Goal: Share content: Share content

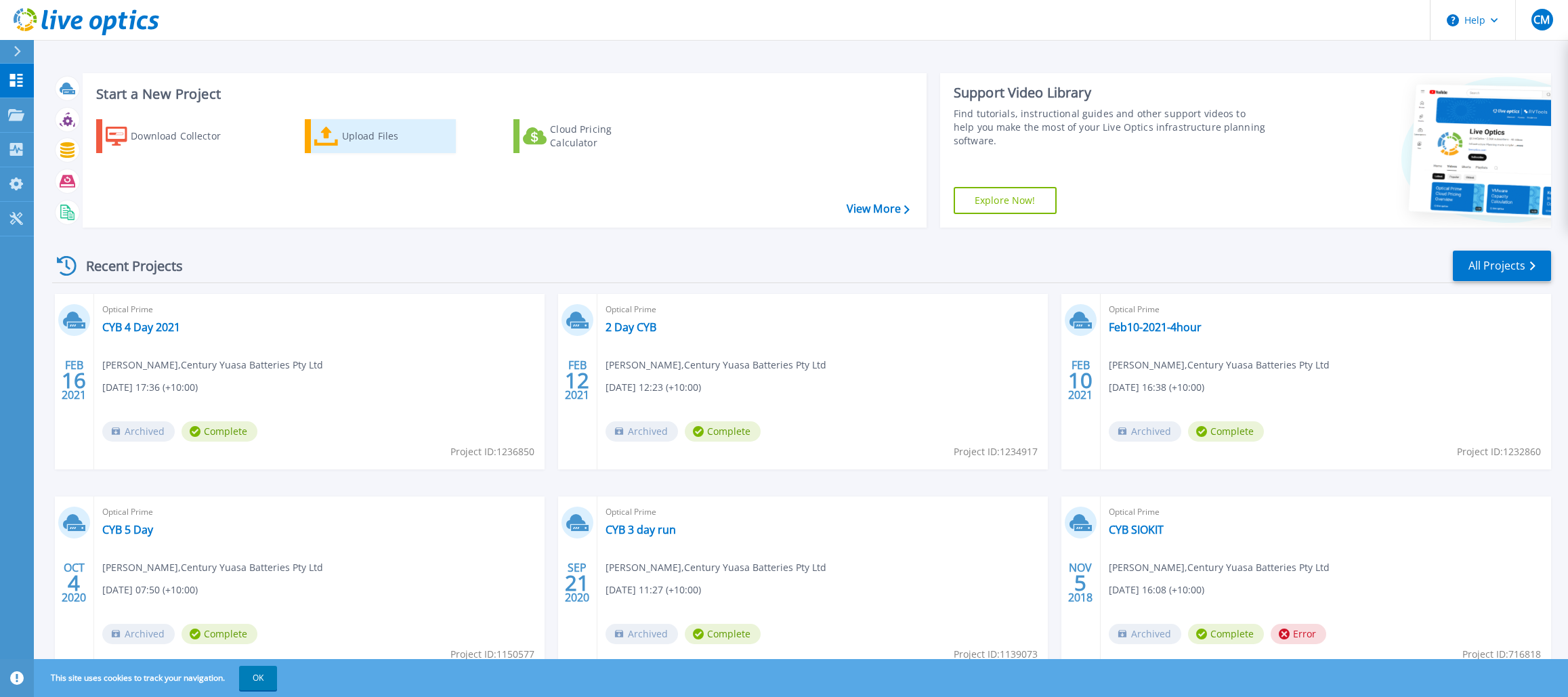
click at [378, 142] on div "Upload Files" at bounding box center [397, 136] width 109 height 27
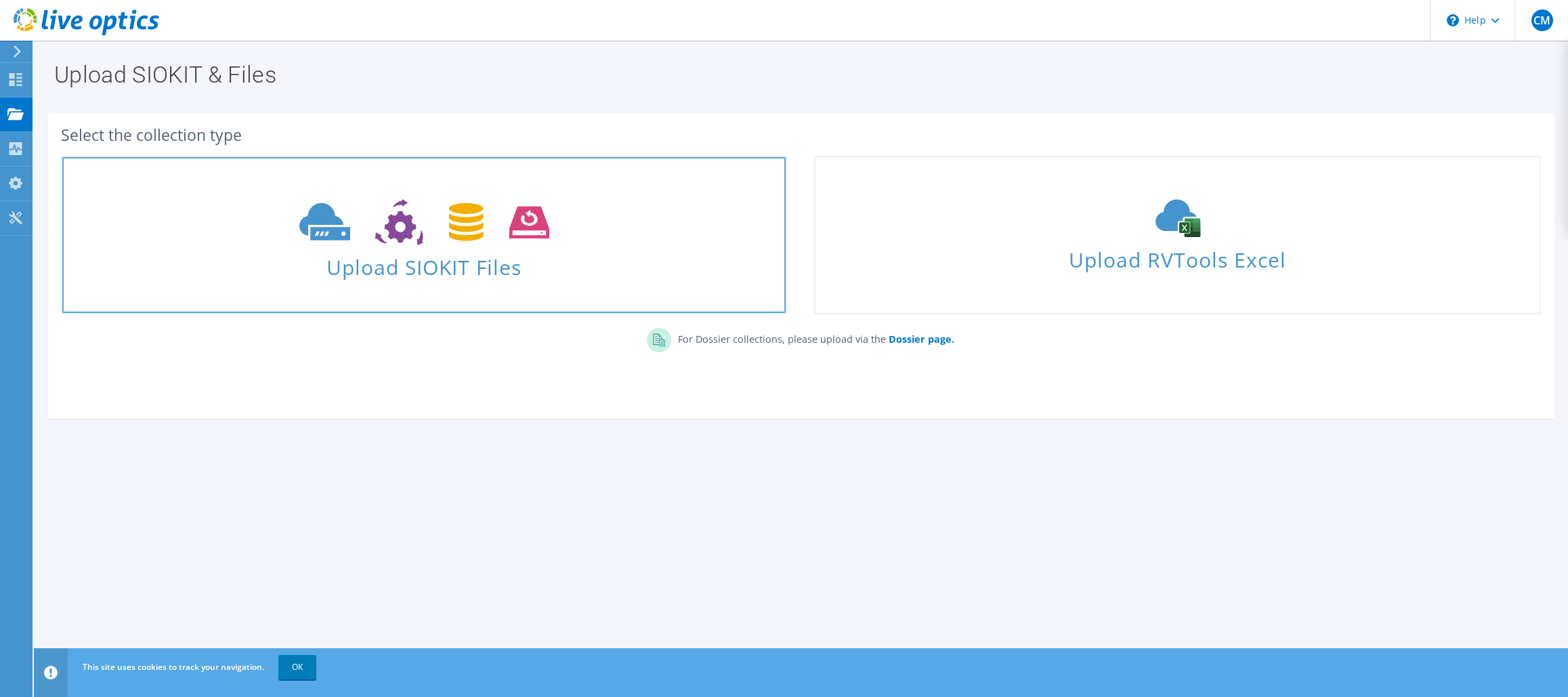
click at [422, 252] on span "Upload SIOKIT Files" at bounding box center [424, 263] width 724 height 29
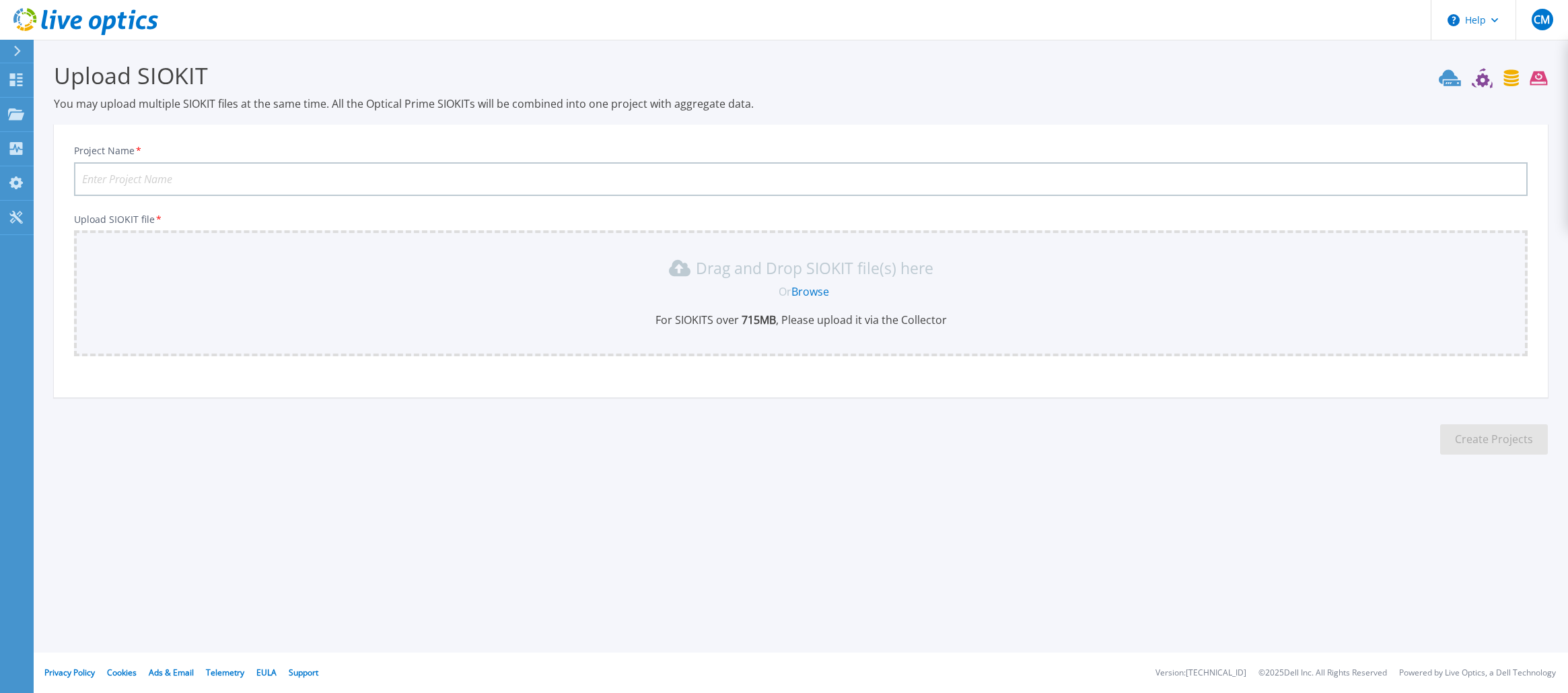
click at [240, 170] on input "Project Name *" at bounding box center [801, 178] width 1454 height 34
type input "CYB 2025 - 24hr"
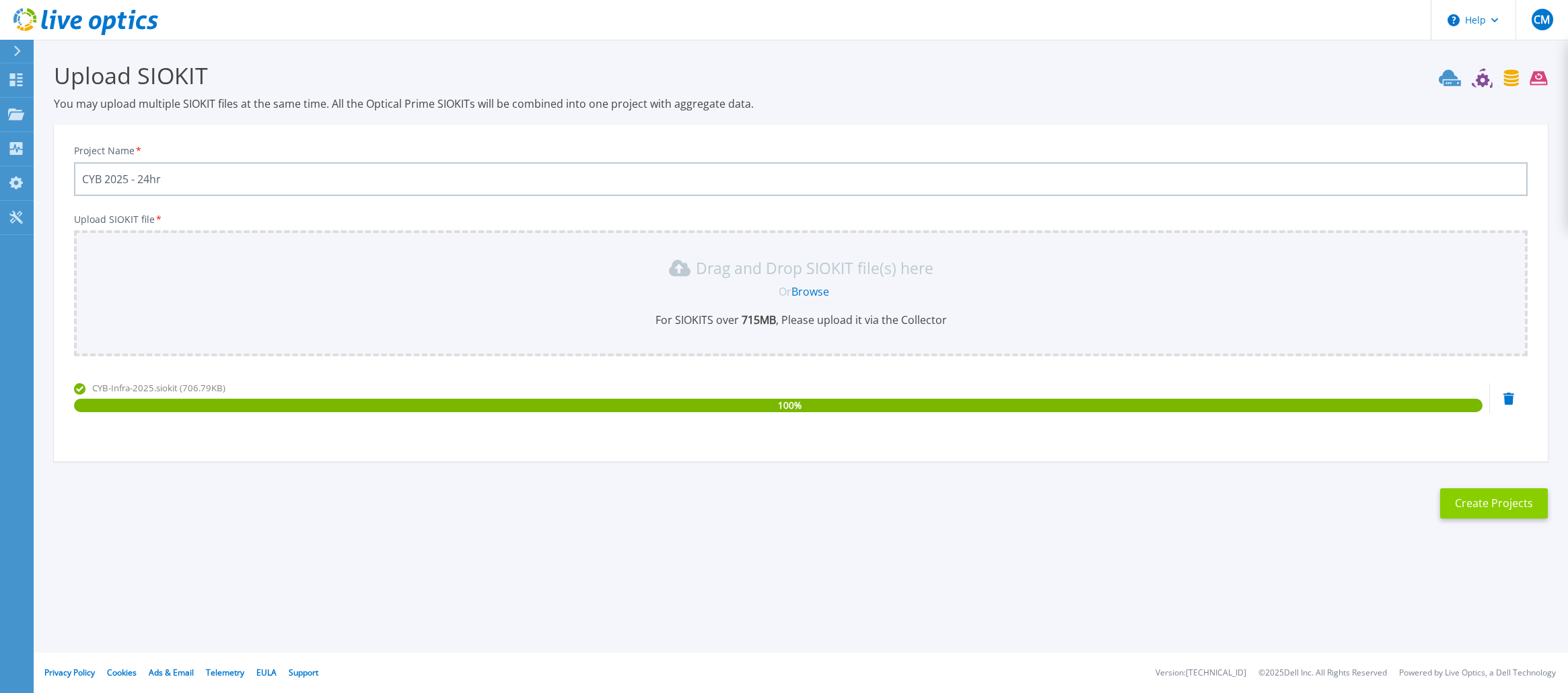
click at [1464, 497] on button "Create Projects" at bounding box center [1494, 503] width 108 height 31
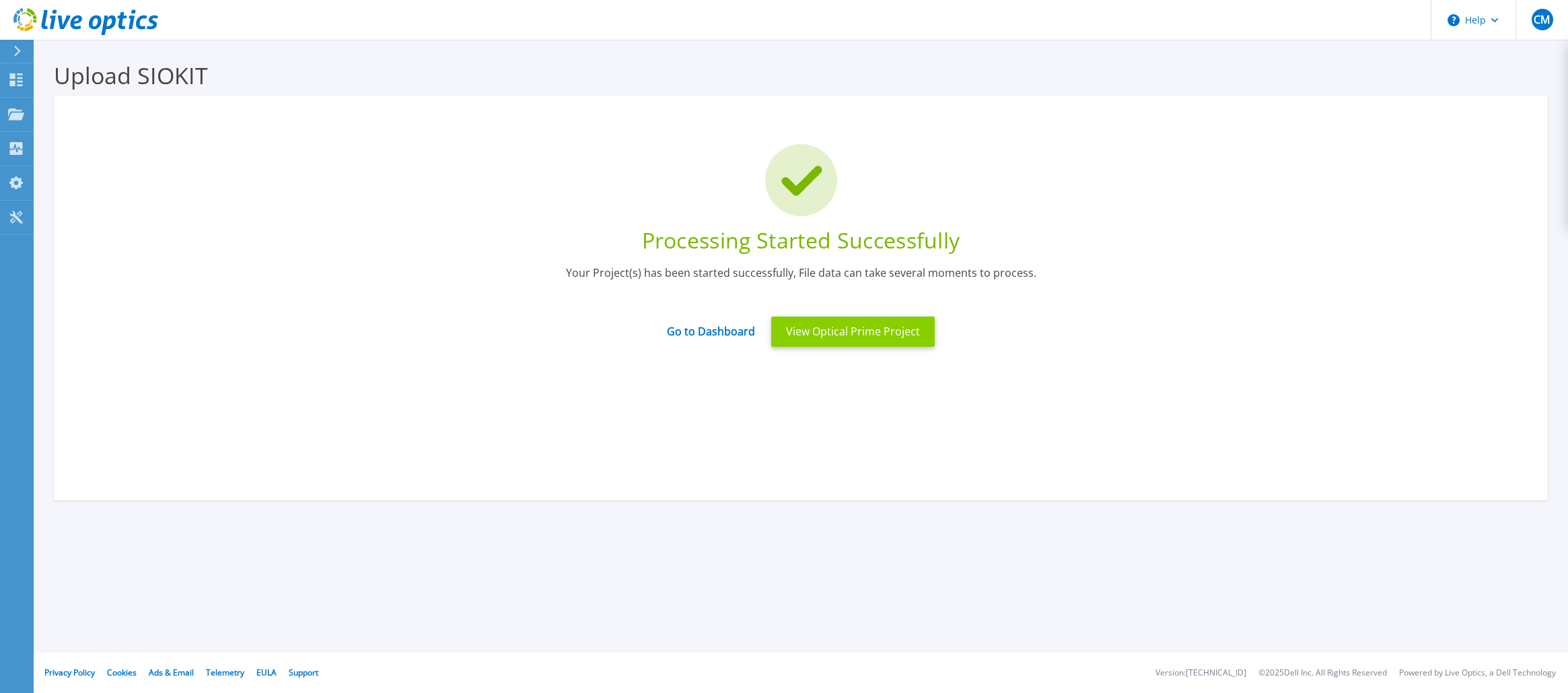
click at [827, 332] on button "View Optical Prime Project" at bounding box center [853, 332] width 163 height 31
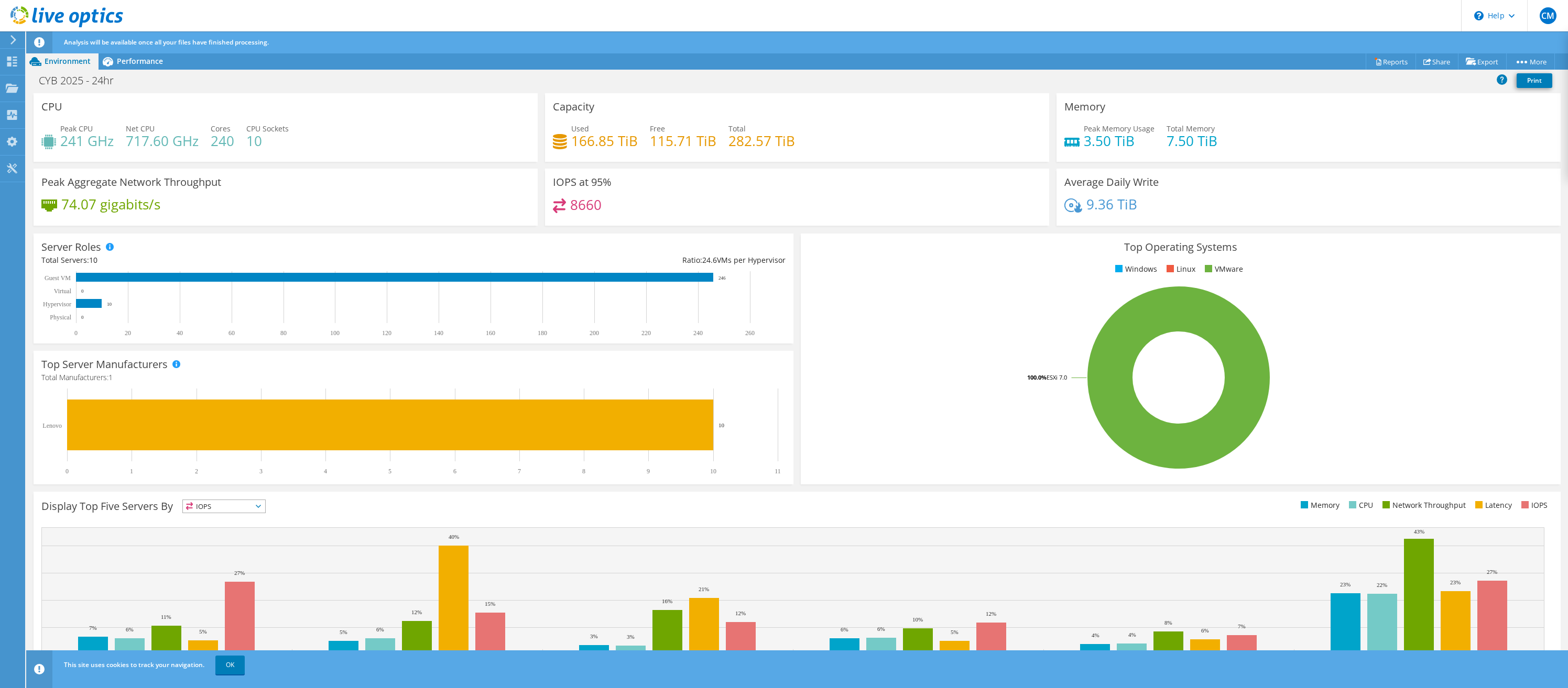
scroll to position [11, 0]
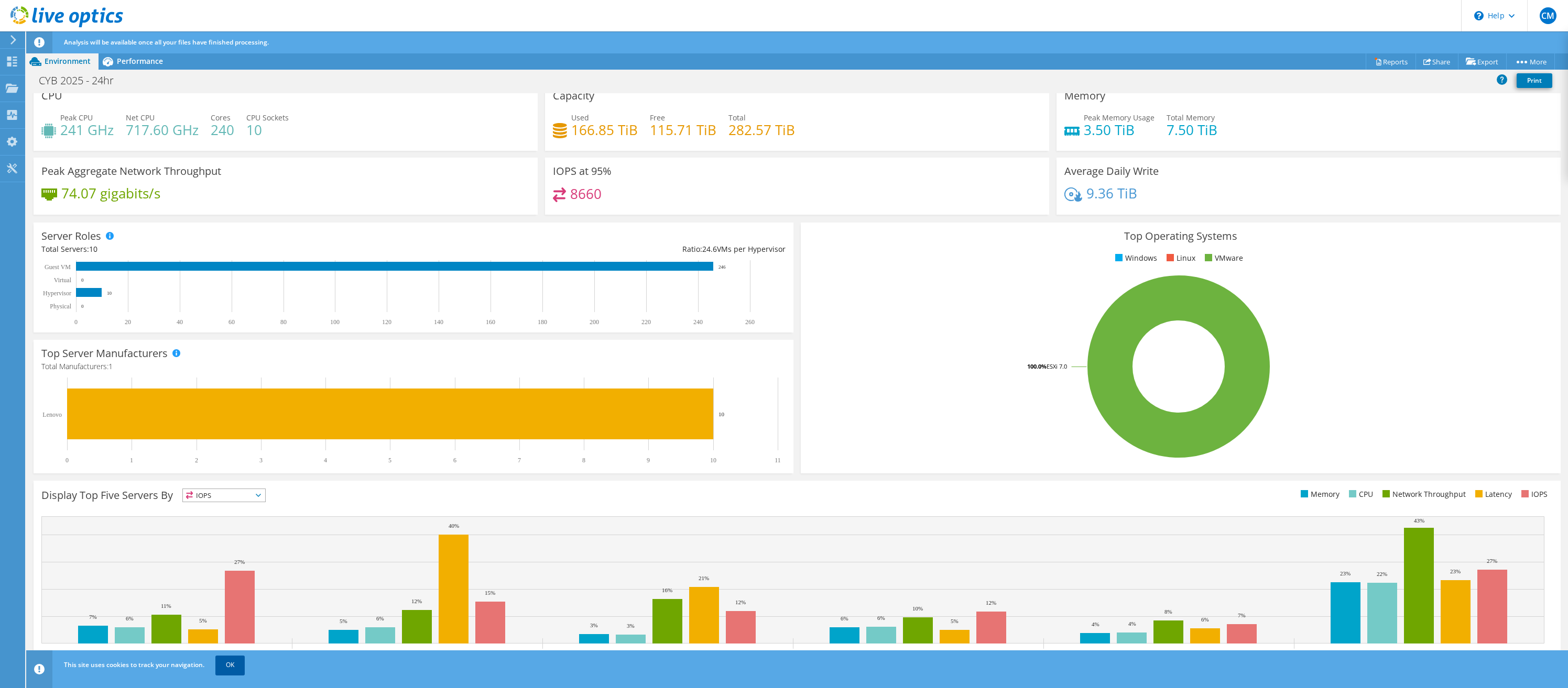
click at [228, 538] on link "OK" at bounding box center [230, 665] width 29 height 19
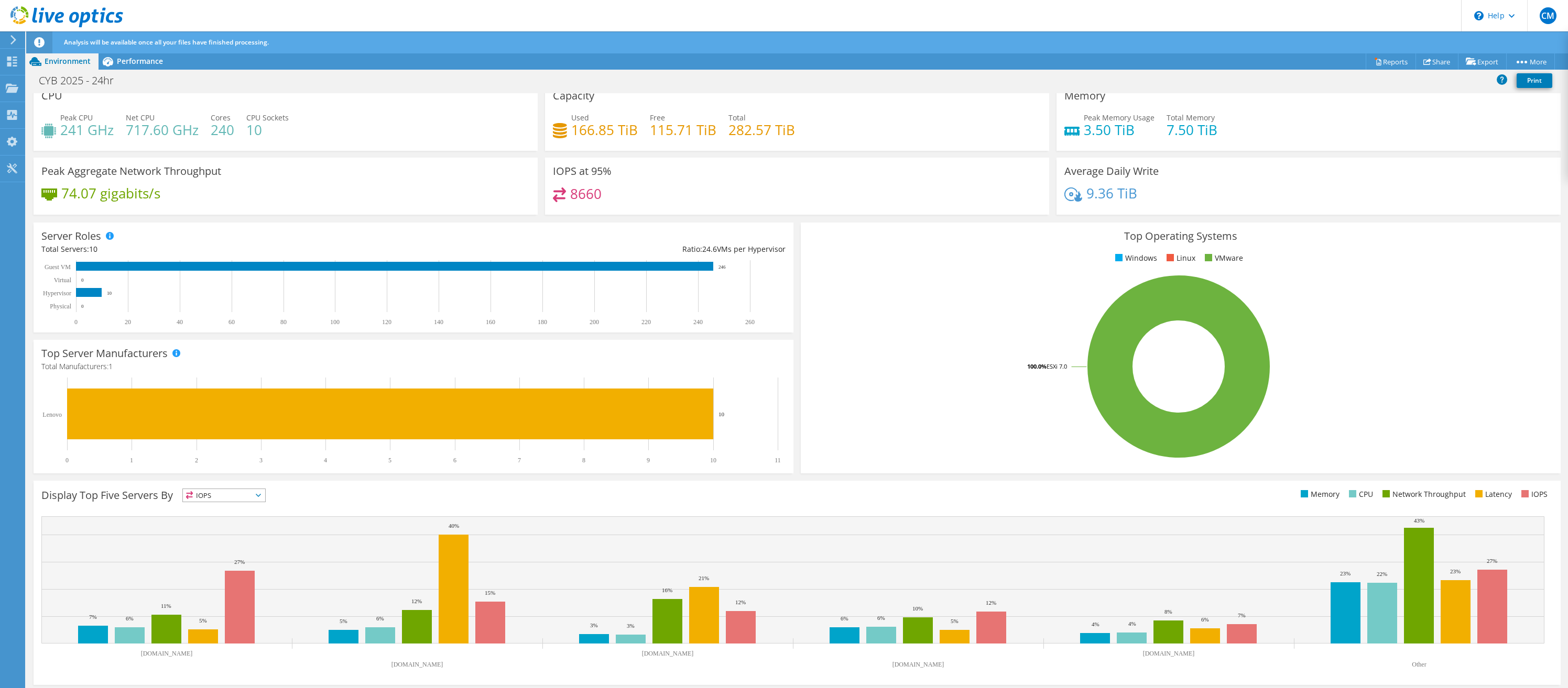
scroll to position [0, 0]
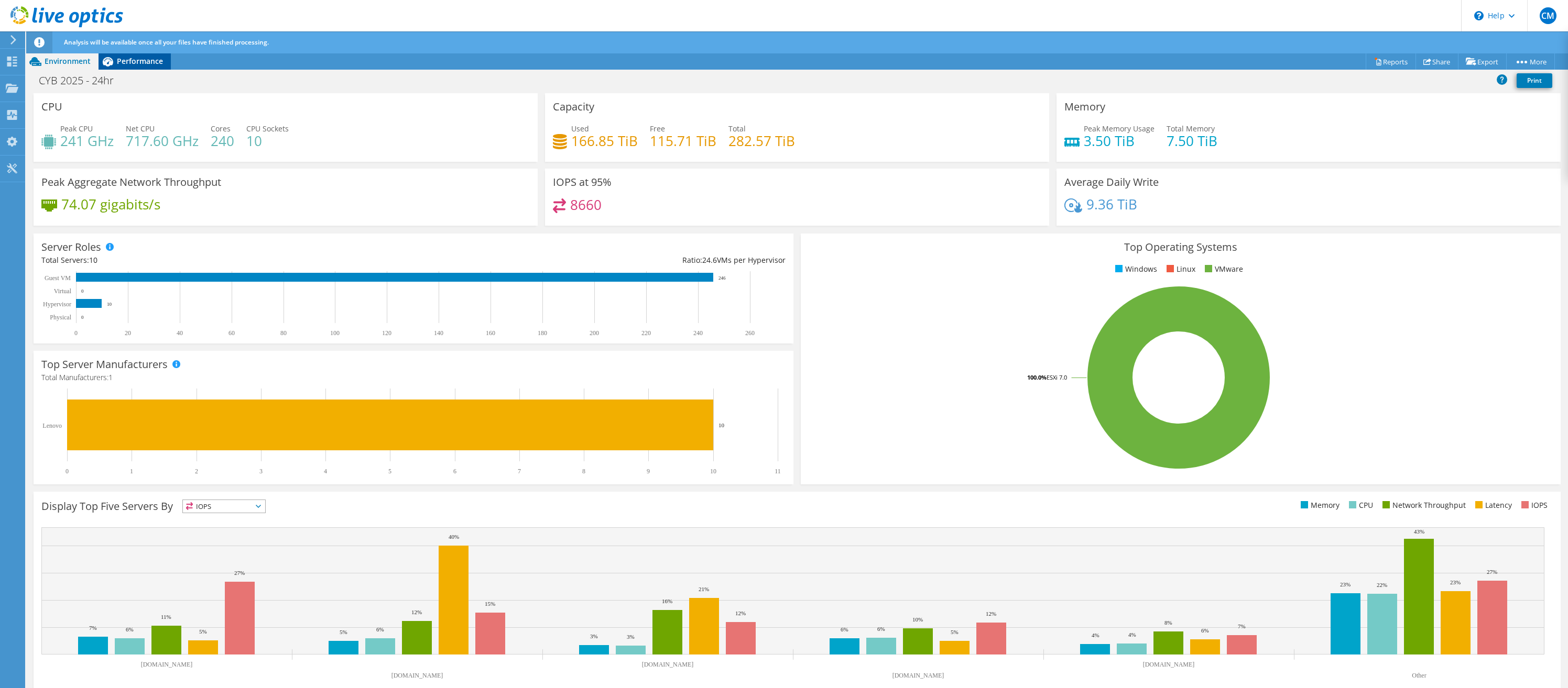
click at [141, 60] on span "Performance" at bounding box center [140, 61] width 46 height 10
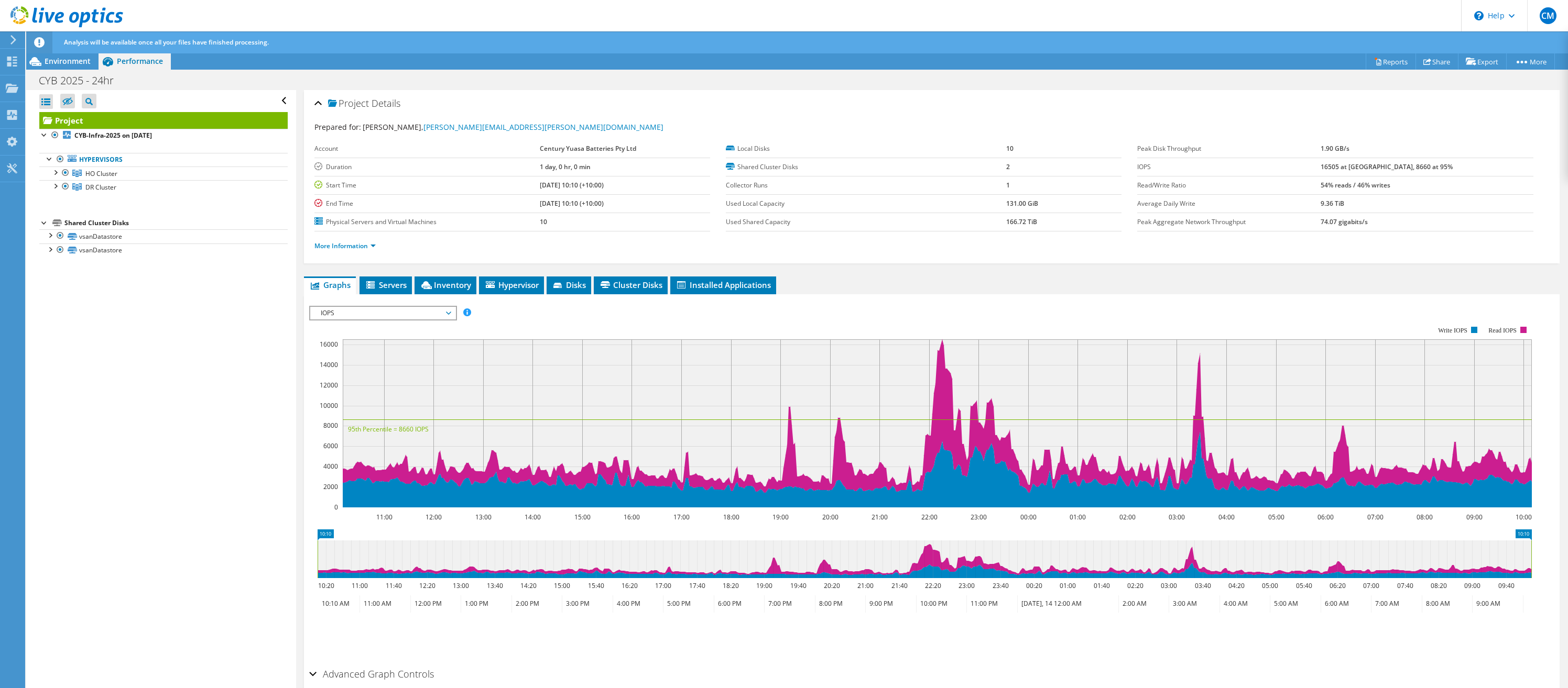
click at [448, 314] on span "IOPS" at bounding box center [382, 313] width 135 height 13
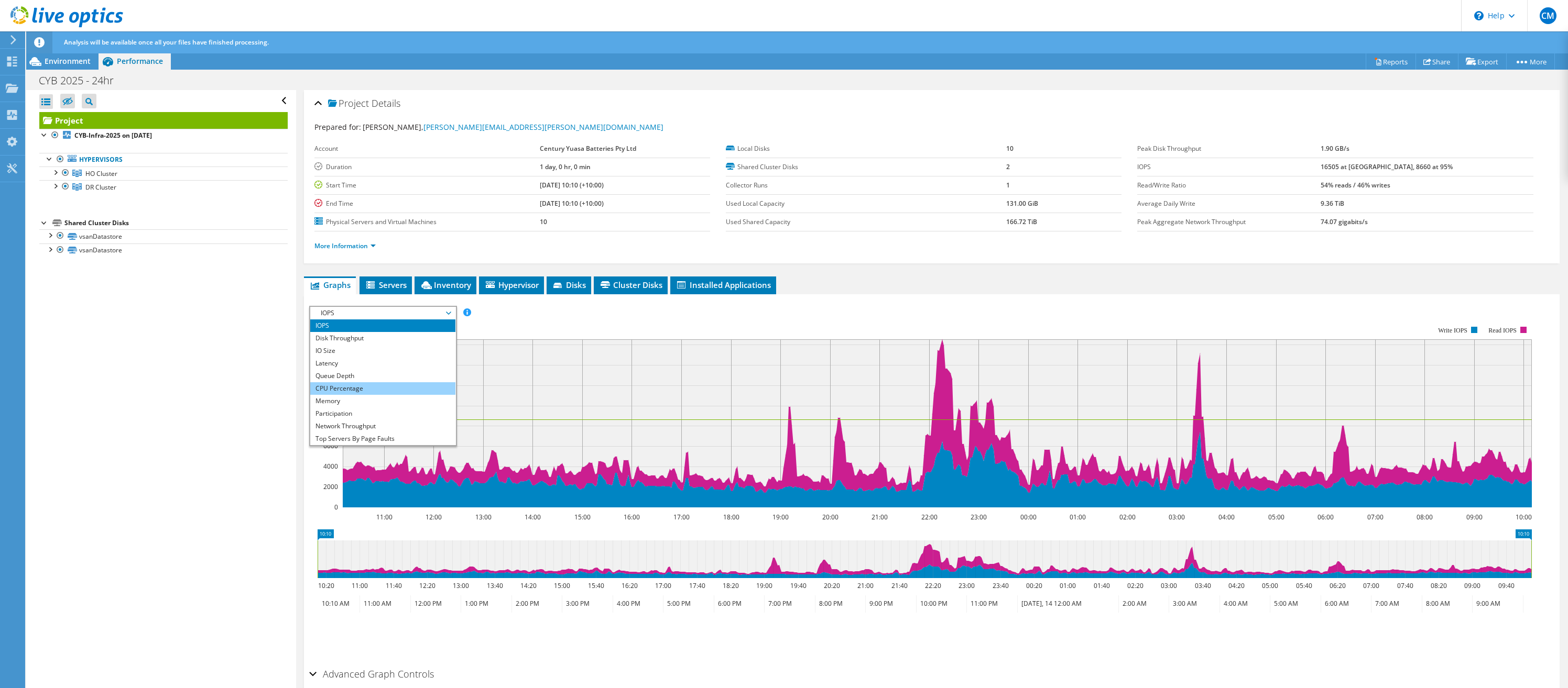
click at [347, 384] on li "CPU Percentage" at bounding box center [383, 389] width 145 height 13
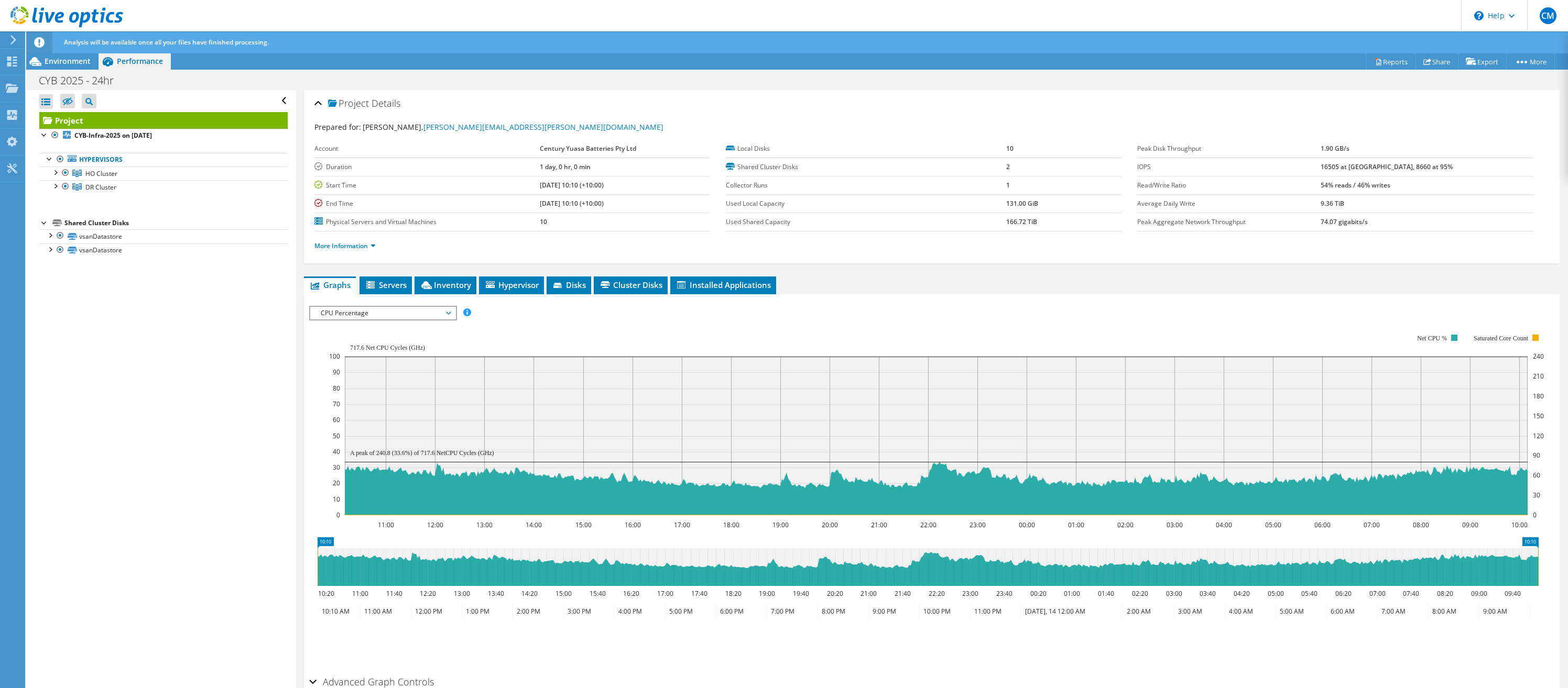
click at [396, 311] on span "CPU Percentage" at bounding box center [382, 313] width 135 height 13
click at [332, 401] on li "Memory" at bounding box center [383, 401] width 145 height 13
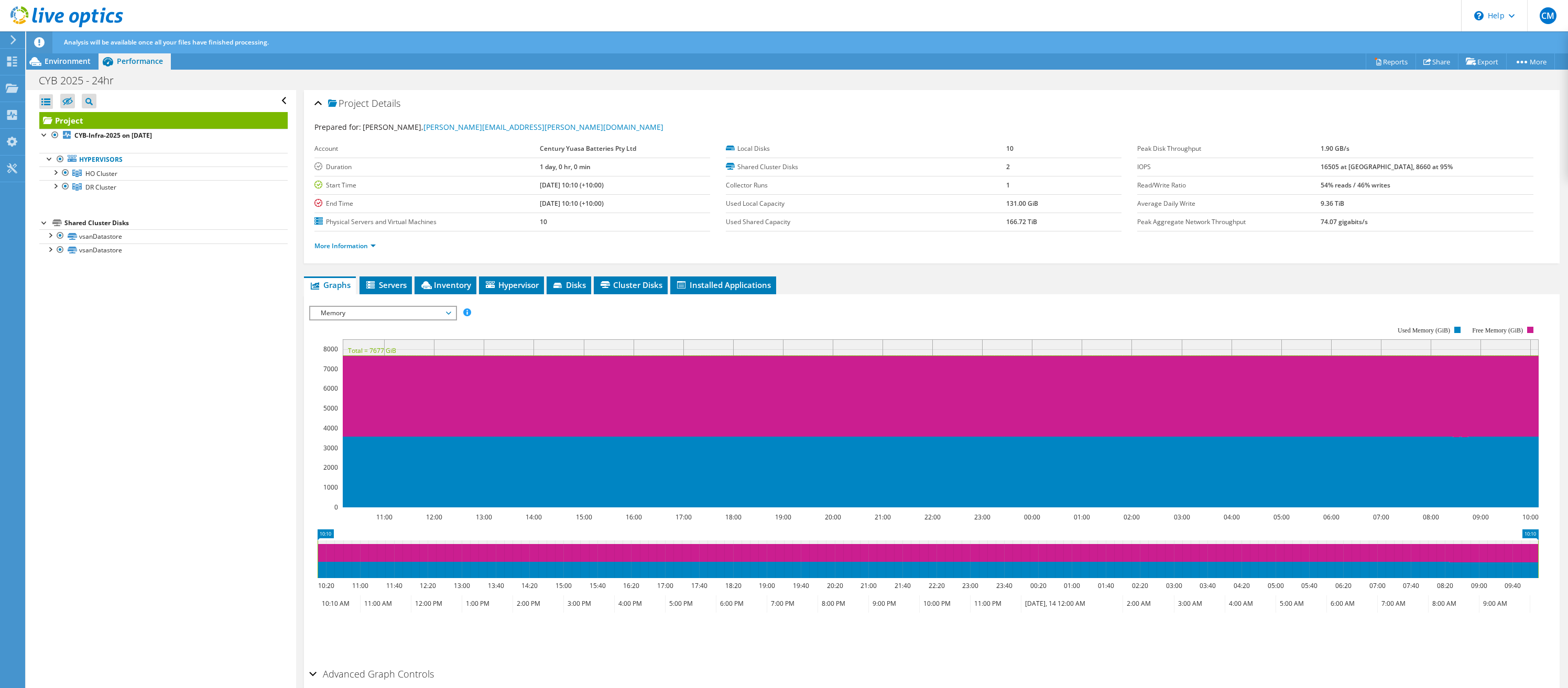
click at [371, 309] on span "Memory" at bounding box center [382, 313] width 135 height 13
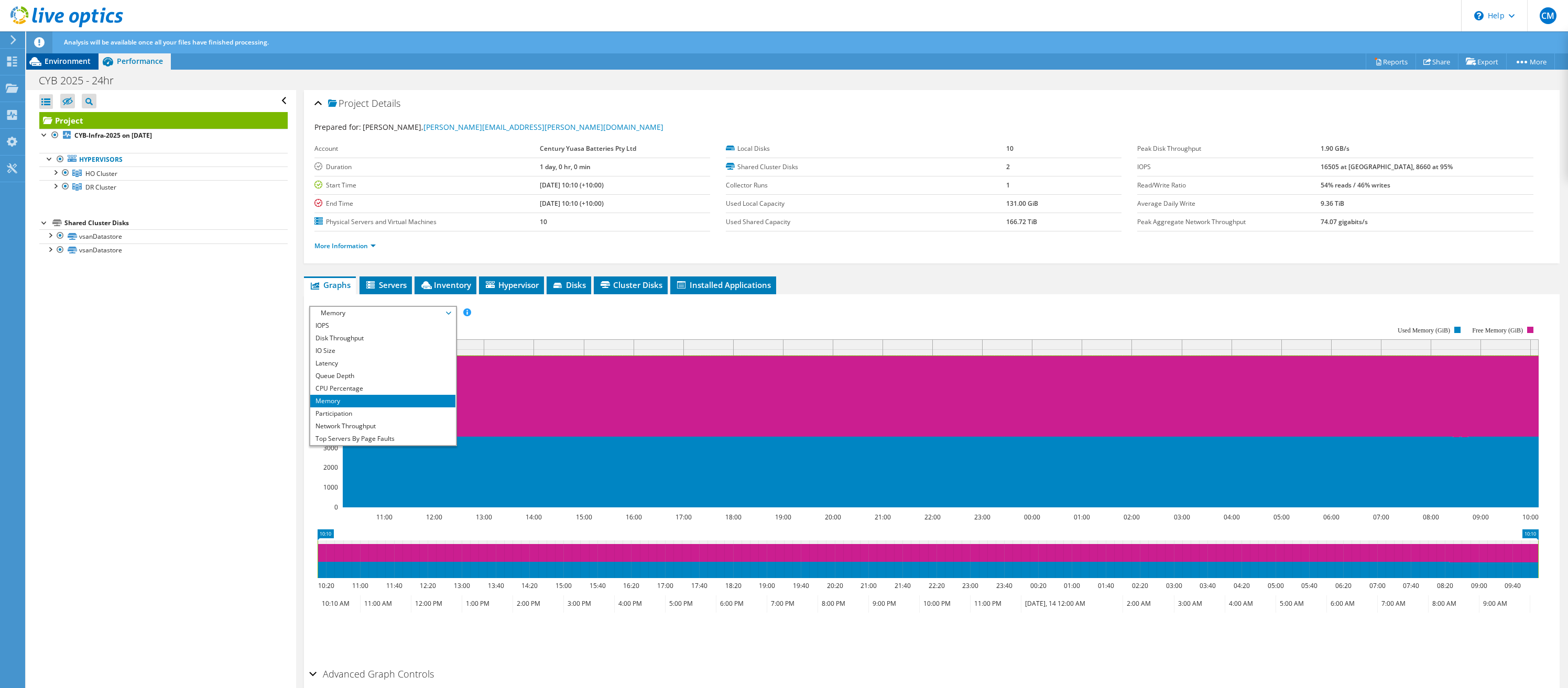
click at [65, 62] on span "Environment" at bounding box center [68, 61] width 46 height 10
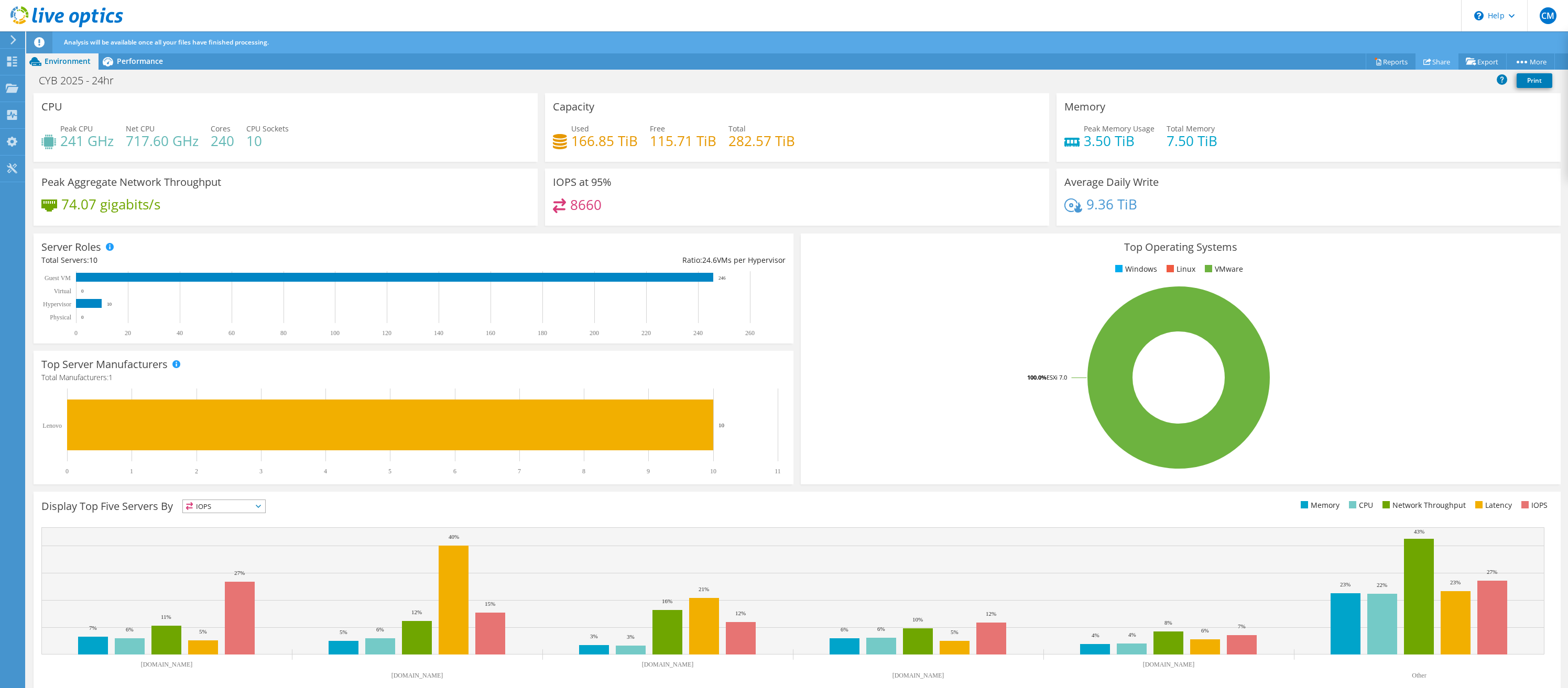
click at [1220, 60] on link "Share" at bounding box center [1437, 61] width 43 height 16
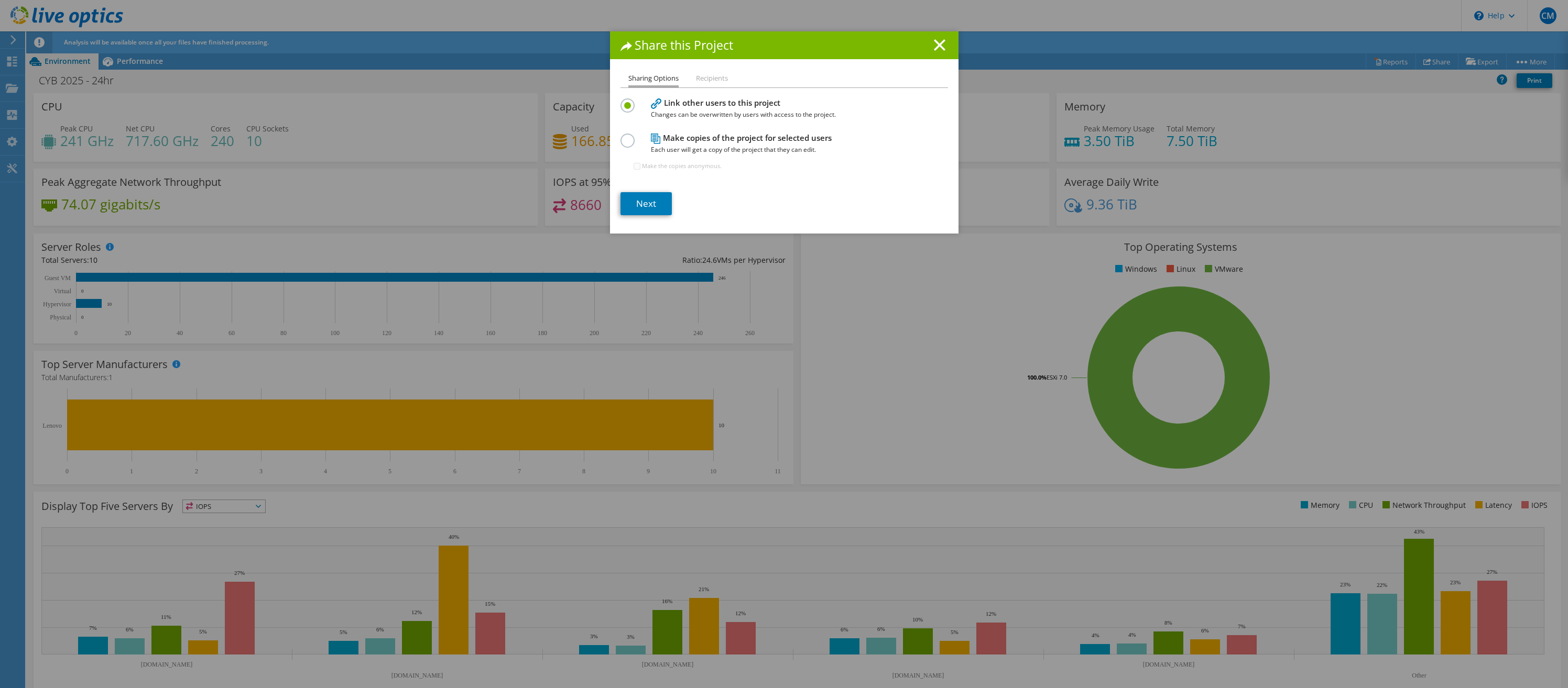
click at [698, 79] on li "Recipients" at bounding box center [712, 79] width 32 height 13
click at [643, 200] on link "Next" at bounding box center [646, 204] width 51 height 23
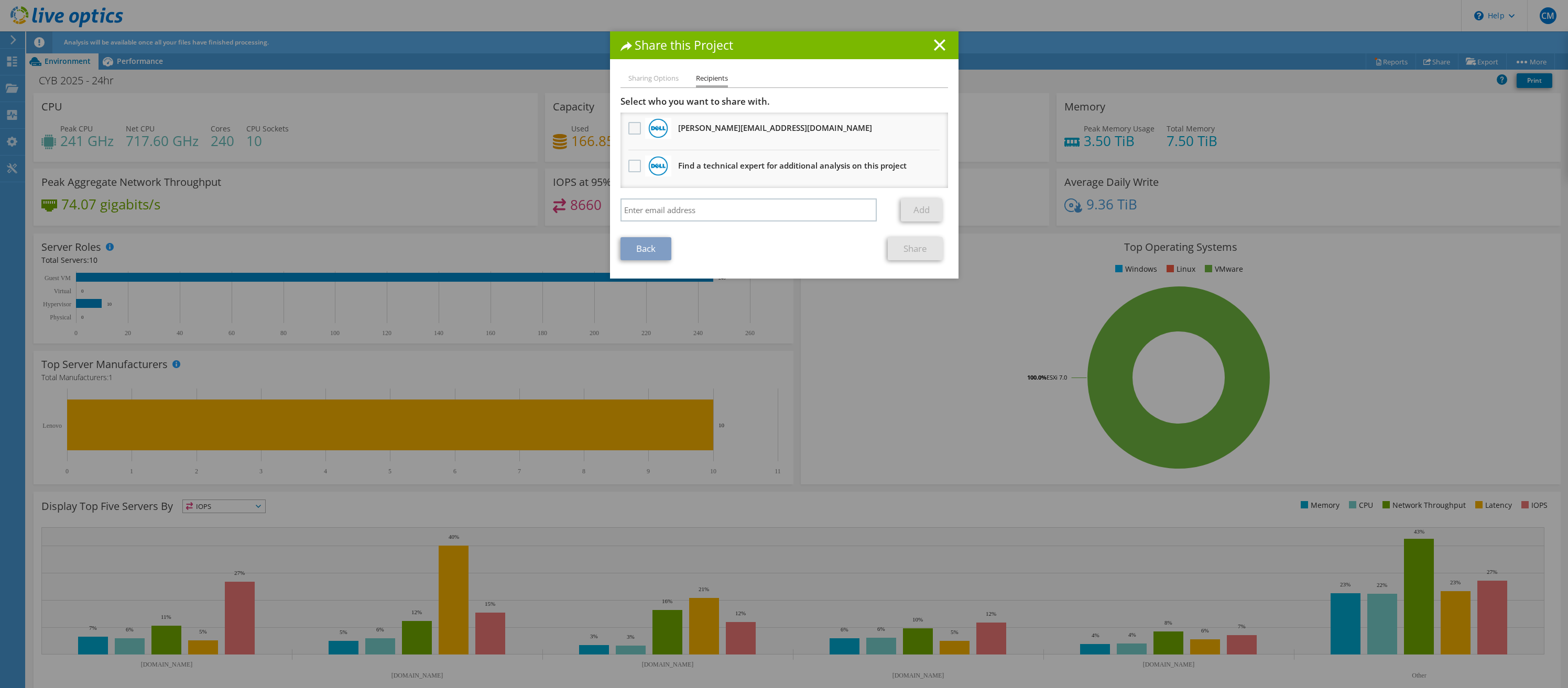
click at [631, 127] on label at bounding box center [635, 128] width 15 height 13
click at [0, 0] on input "checkbox" at bounding box center [0, 0] width 0 height 0
click at [667, 209] on input "search" at bounding box center [749, 210] width 257 height 23
type input "[PERSON_NAME][EMAIL_ADDRESS][PERSON_NAME][DOMAIN_NAME]"
click at [939, 209] on div "Add" at bounding box center [924, 210] width 47 height 23
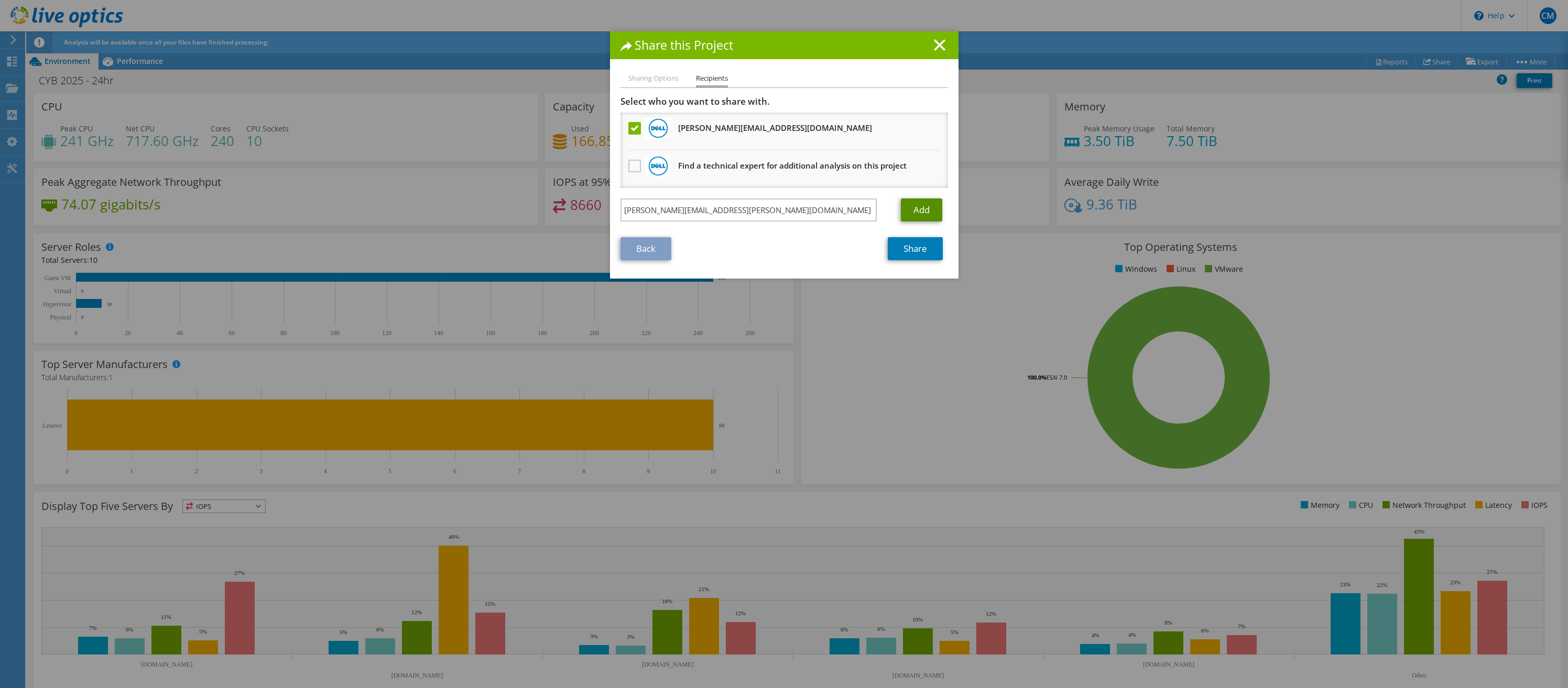
click at [915, 209] on link "Add" at bounding box center [922, 210] width 41 height 23
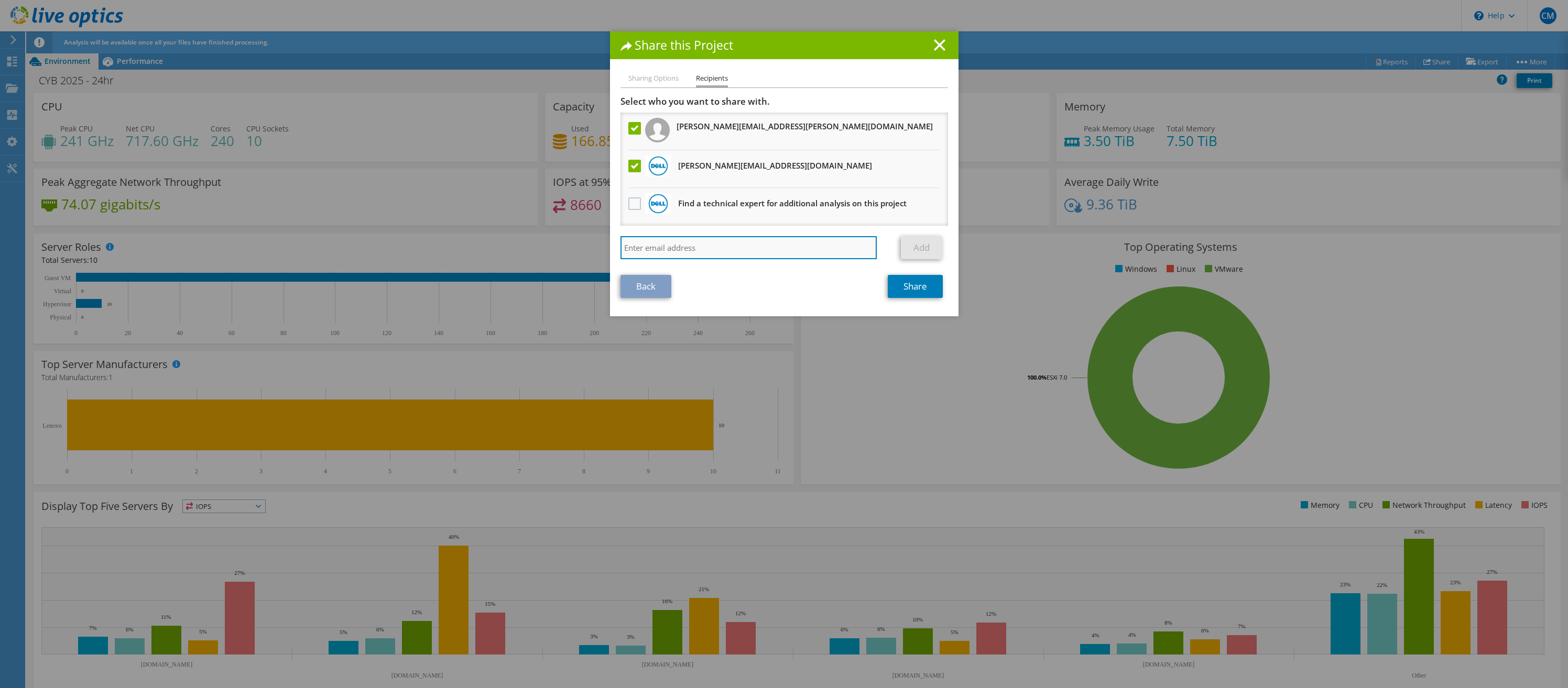
click at [658, 252] on input "search" at bounding box center [749, 248] width 257 height 23
type input "[PERSON_NAME][EMAIL_ADDRESS][DOMAIN_NAME]"
click at [917, 249] on link "Add" at bounding box center [922, 248] width 41 height 23
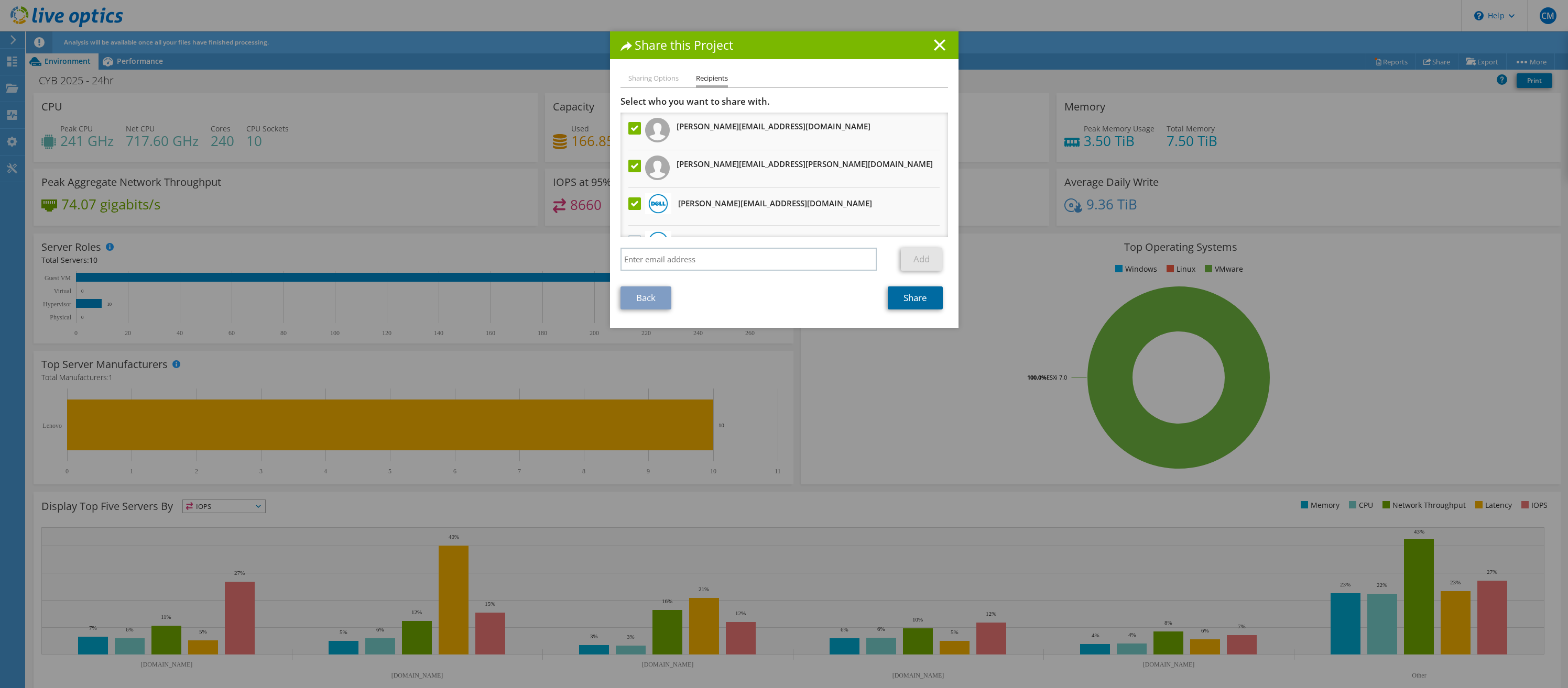
click at [911, 299] on link "Share" at bounding box center [915, 298] width 55 height 23
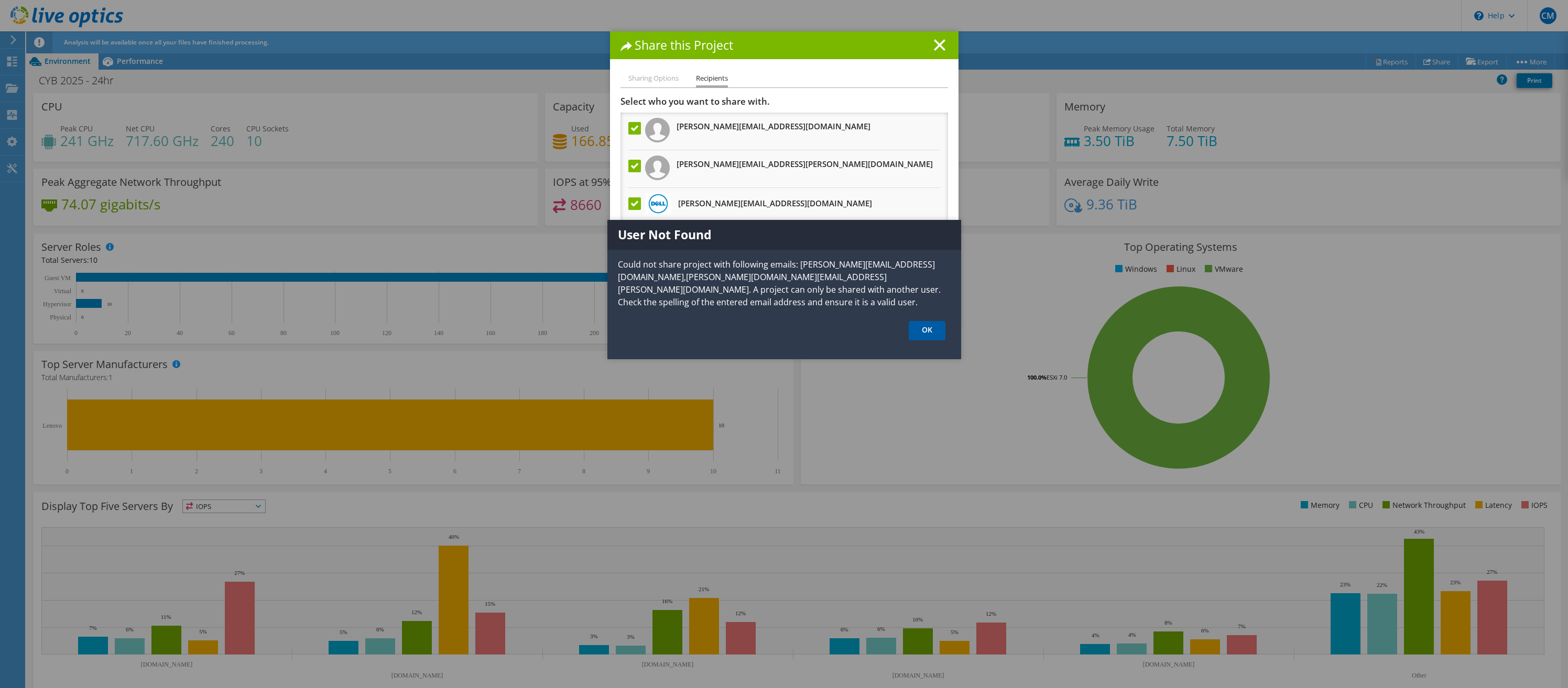
click at [939, 332] on link "OK" at bounding box center [927, 331] width 37 height 19
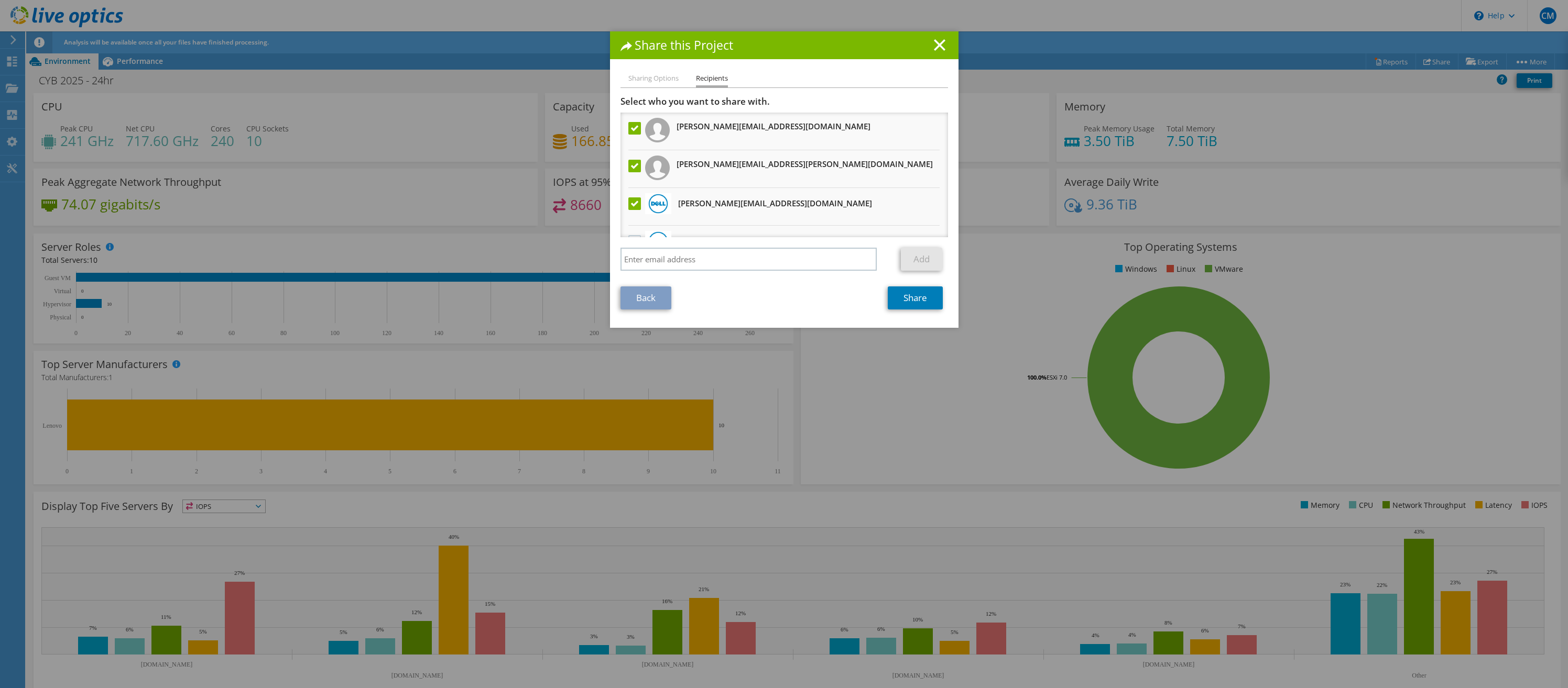
click at [632, 130] on label at bounding box center [635, 128] width 15 height 13
click at [0, 0] on input "checkbox" at bounding box center [0, 0] width 0 height 0
click at [632, 165] on label at bounding box center [635, 166] width 15 height 13
click at [0, 0] on input "checkbox" at bounding box center [0, 0] width 0 height 0
click at [915, 299] on link "Share" at bounding box center [915, 298] width 55 height 23
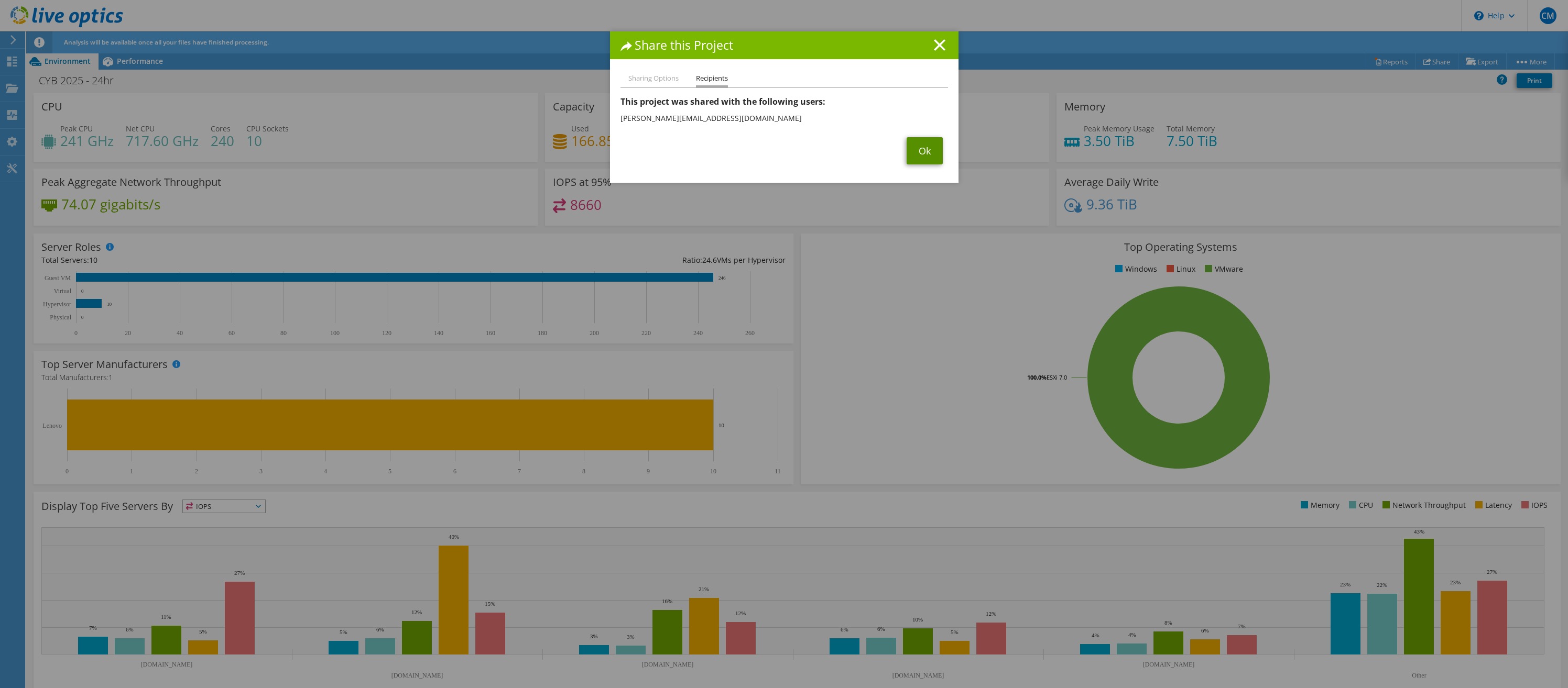
click at [925, 151] on link "Ok" at bounding box center [924, 151] width 36 height 27
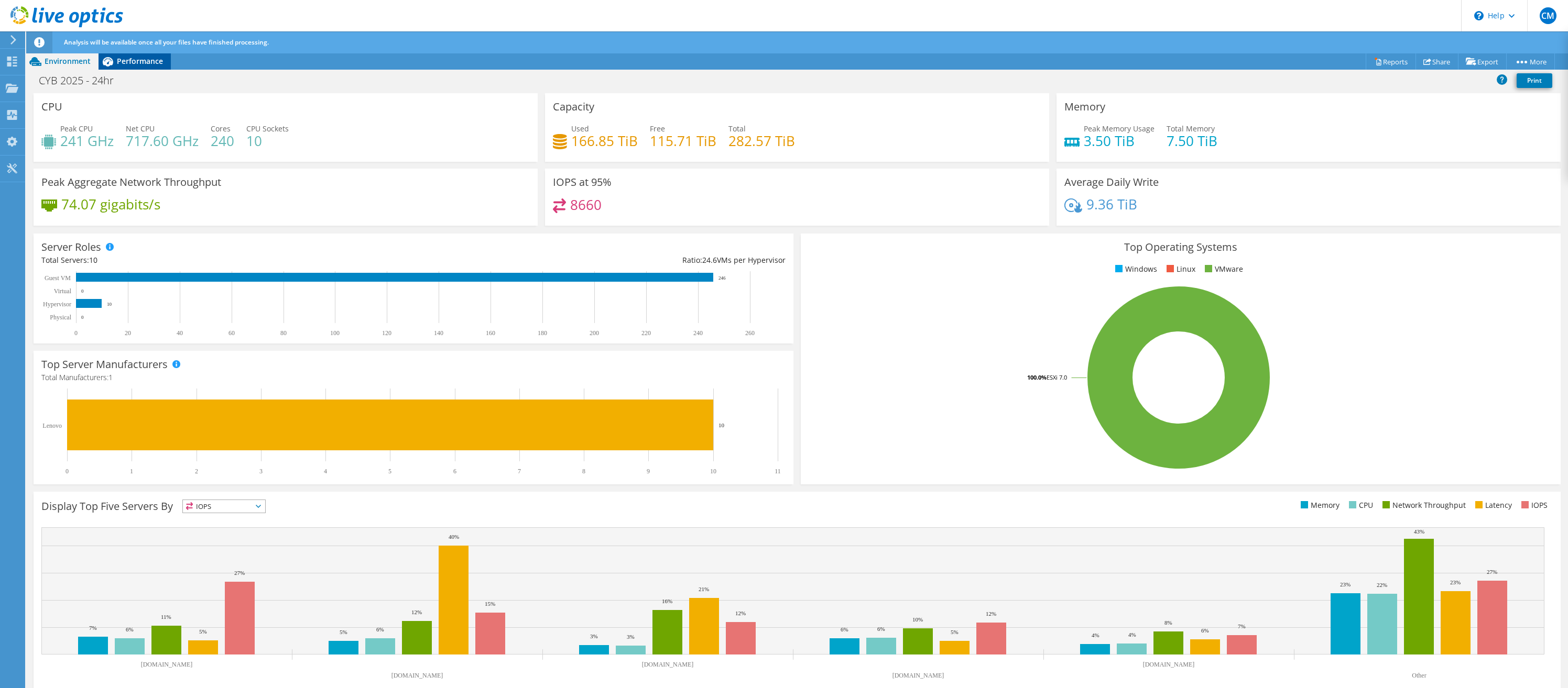
click at [142, 60] on span "Performance" at bounding box center [140, 61] width 46 height 10
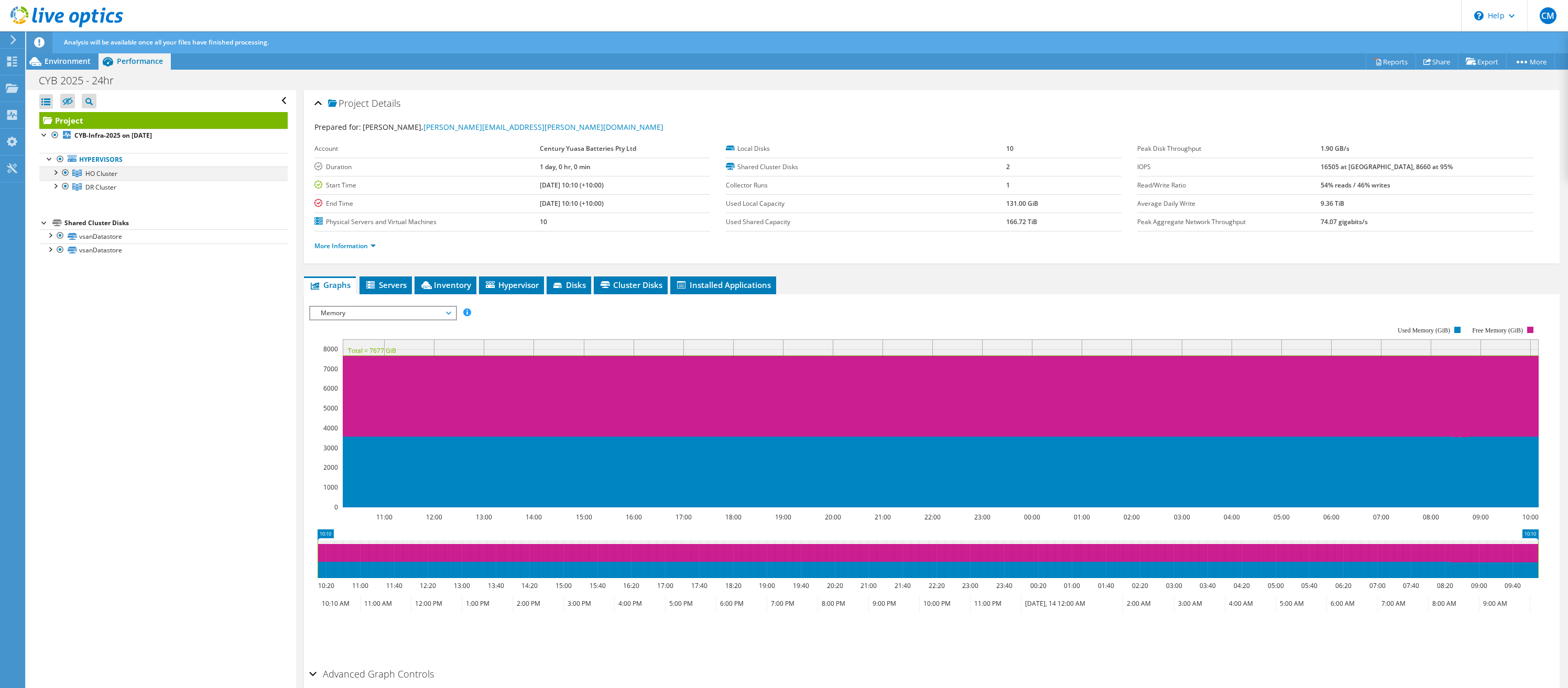
click at [55, 170] on div at bounding box center [55, 172] width 10 height 10
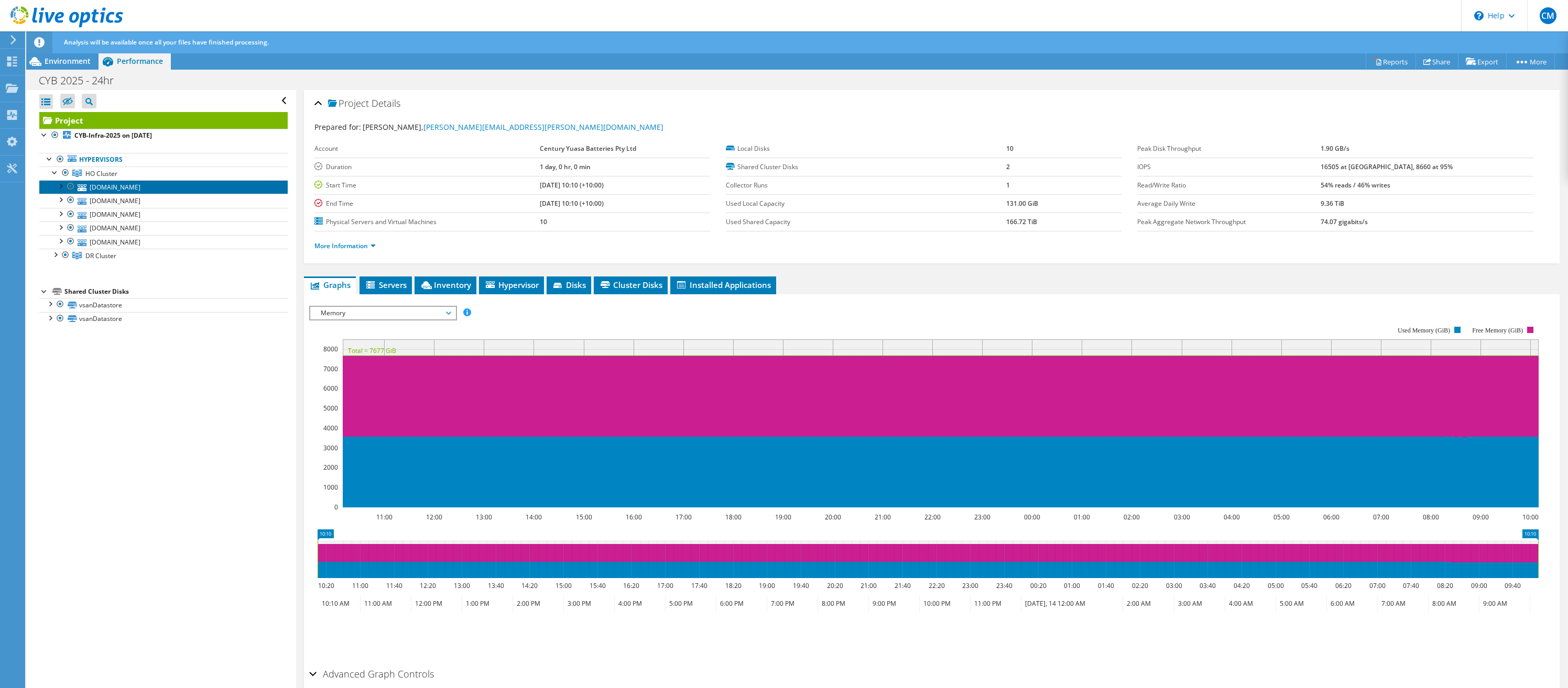
click at [103, 187] on link "[DOMAIN_NAME]" at bounding box center [164, 187] width 248 height 13
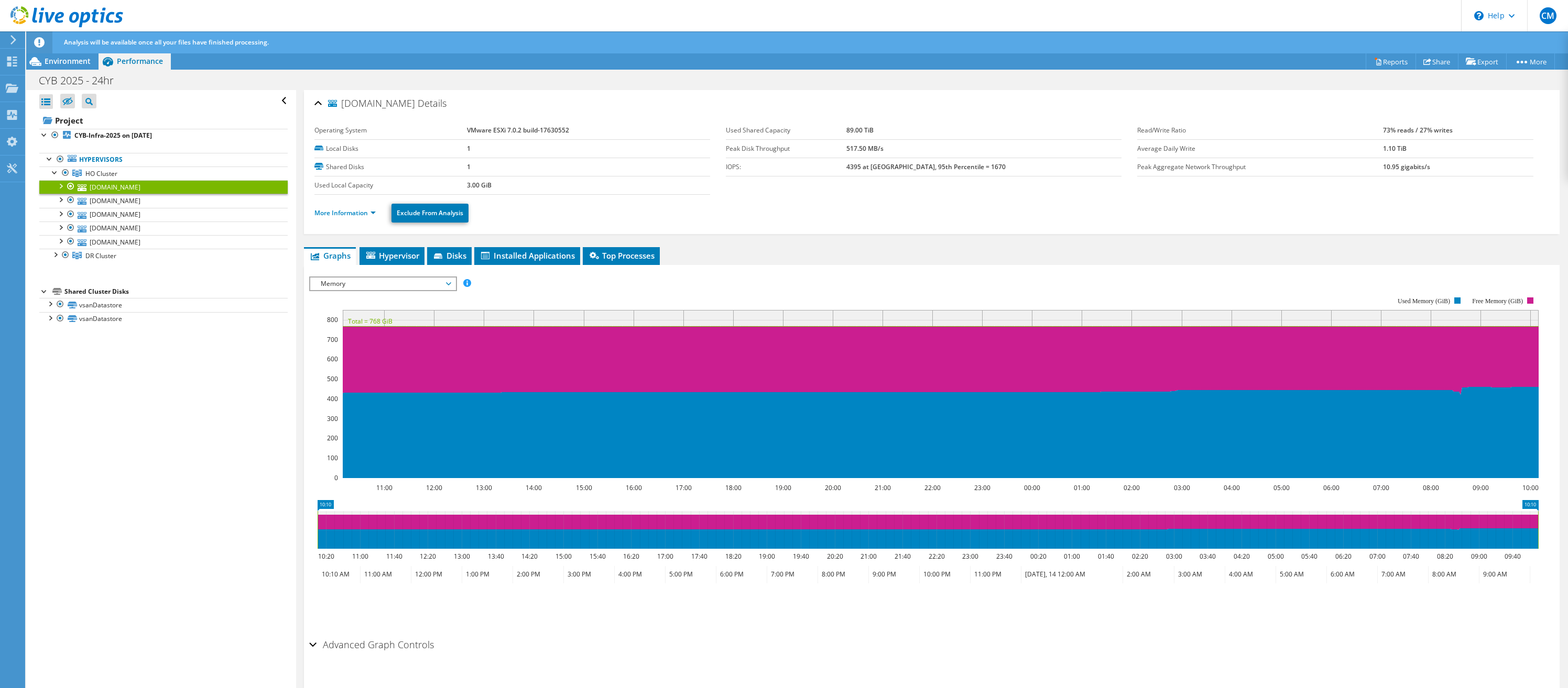
click at [370, 284] on span "Memory" at bounding box center [382, 283] width 135 height 13
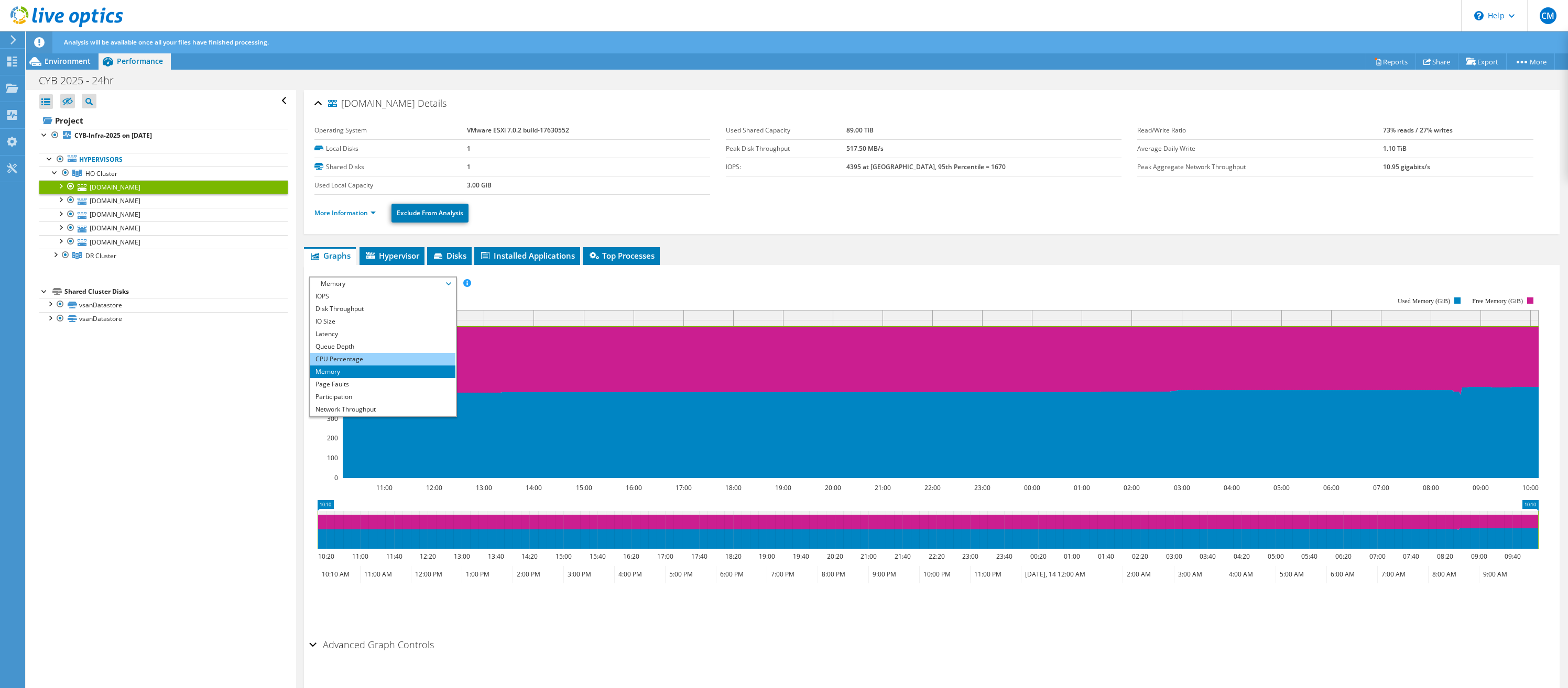
click at [340, 359] on li "CPU Percentage" at bounding box center [383, 359] width 145 height 13
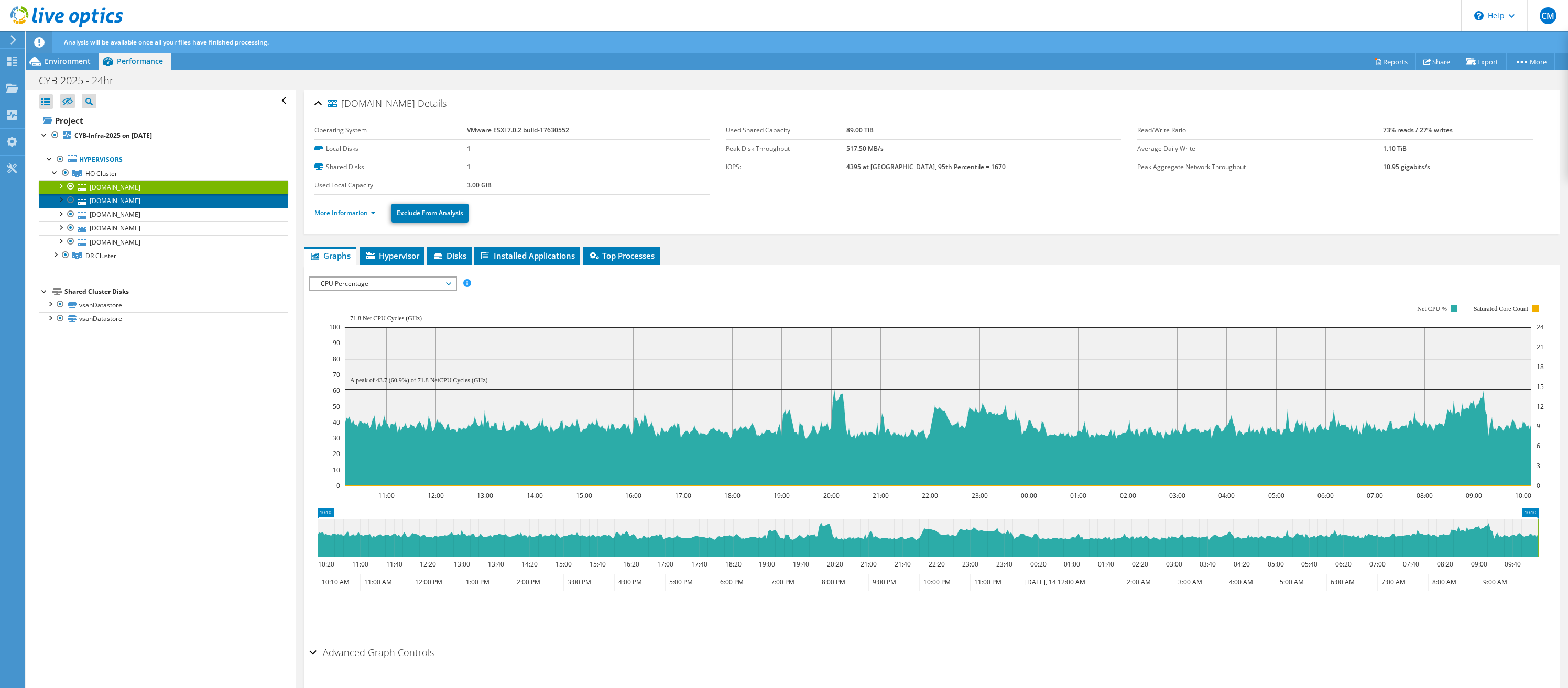
click at [101, 201] on link "[DOMAIN_NAME]" at bounding box center [164, 201] width 248 height 13
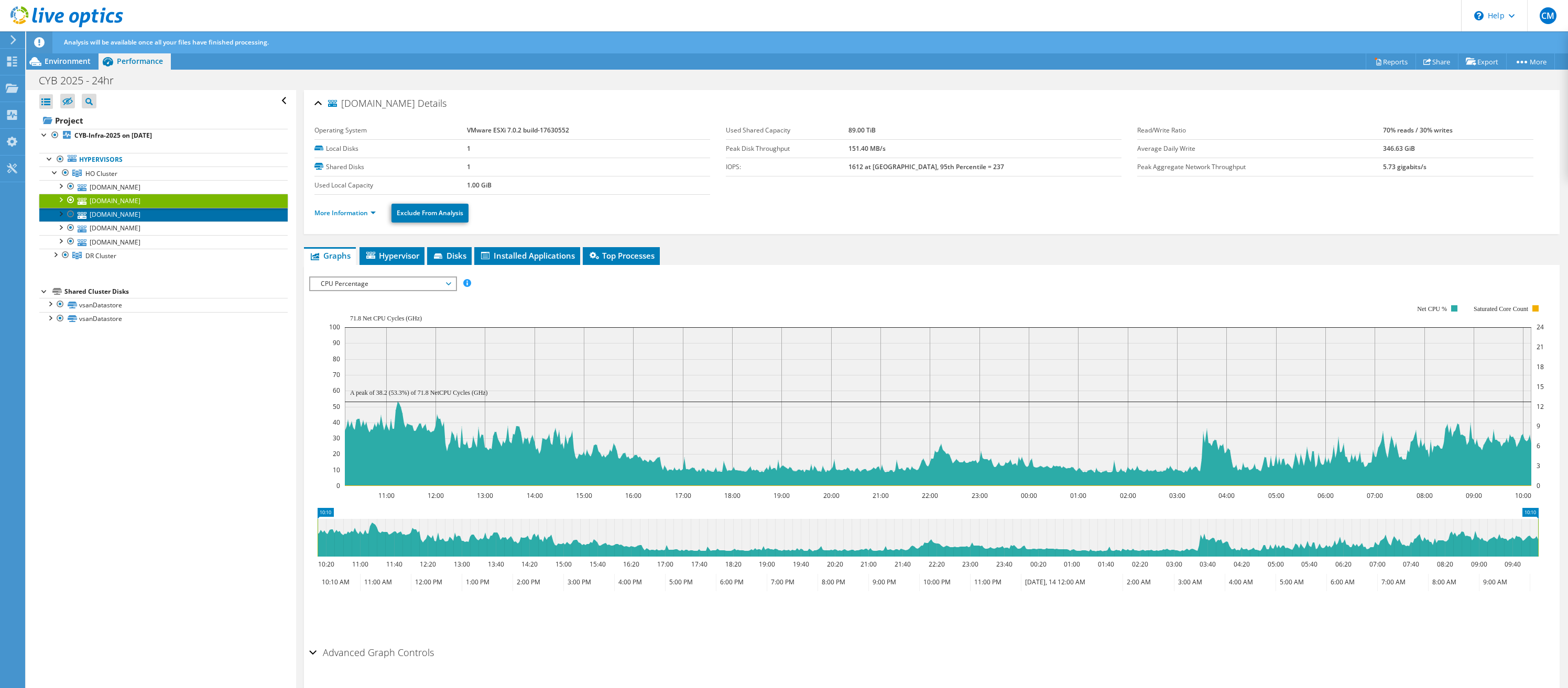
click at [100, 211] on link "[DOMAIN_NAME]" at bounding box center [164, 215] width 248 height 13
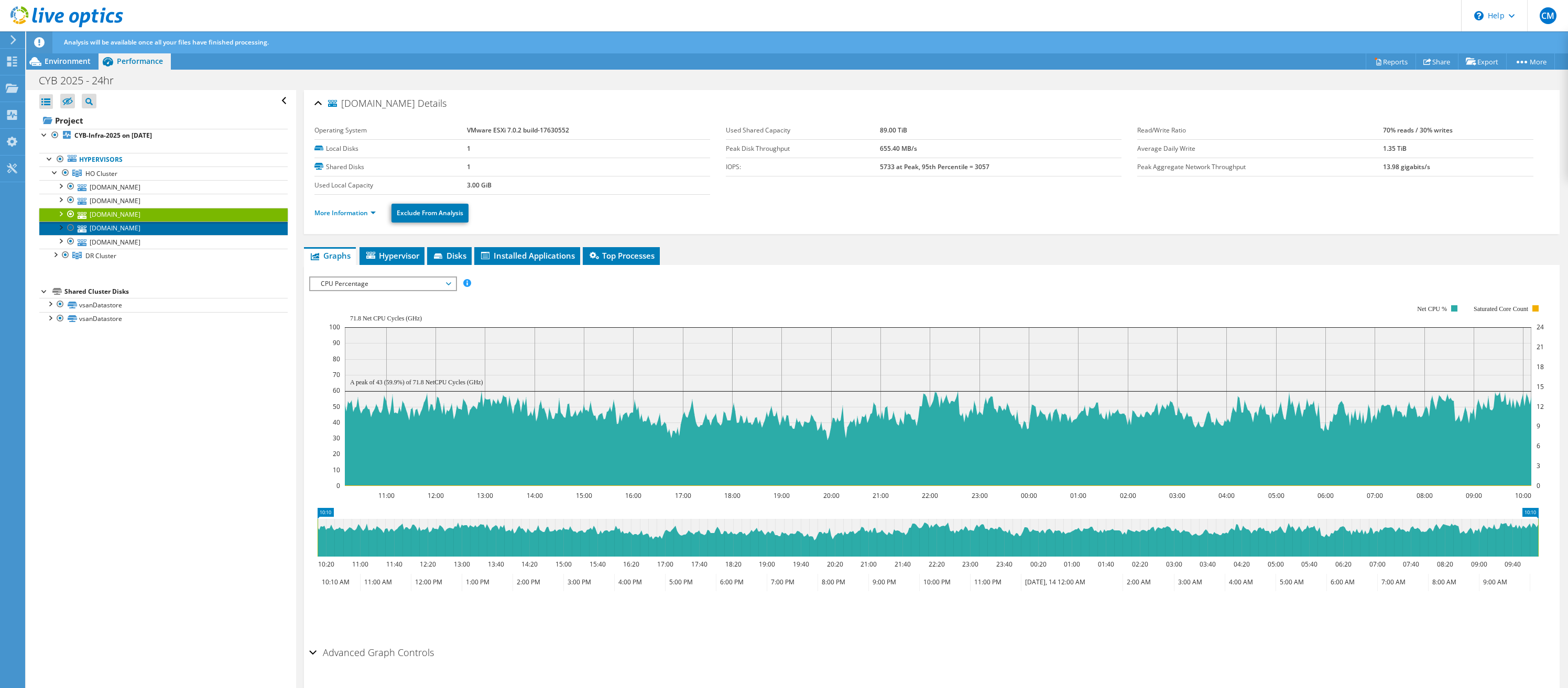
click at [100, 226] on link "[DOMAIN_NAME]" at bounding box center [164, 228] width 248 height 13
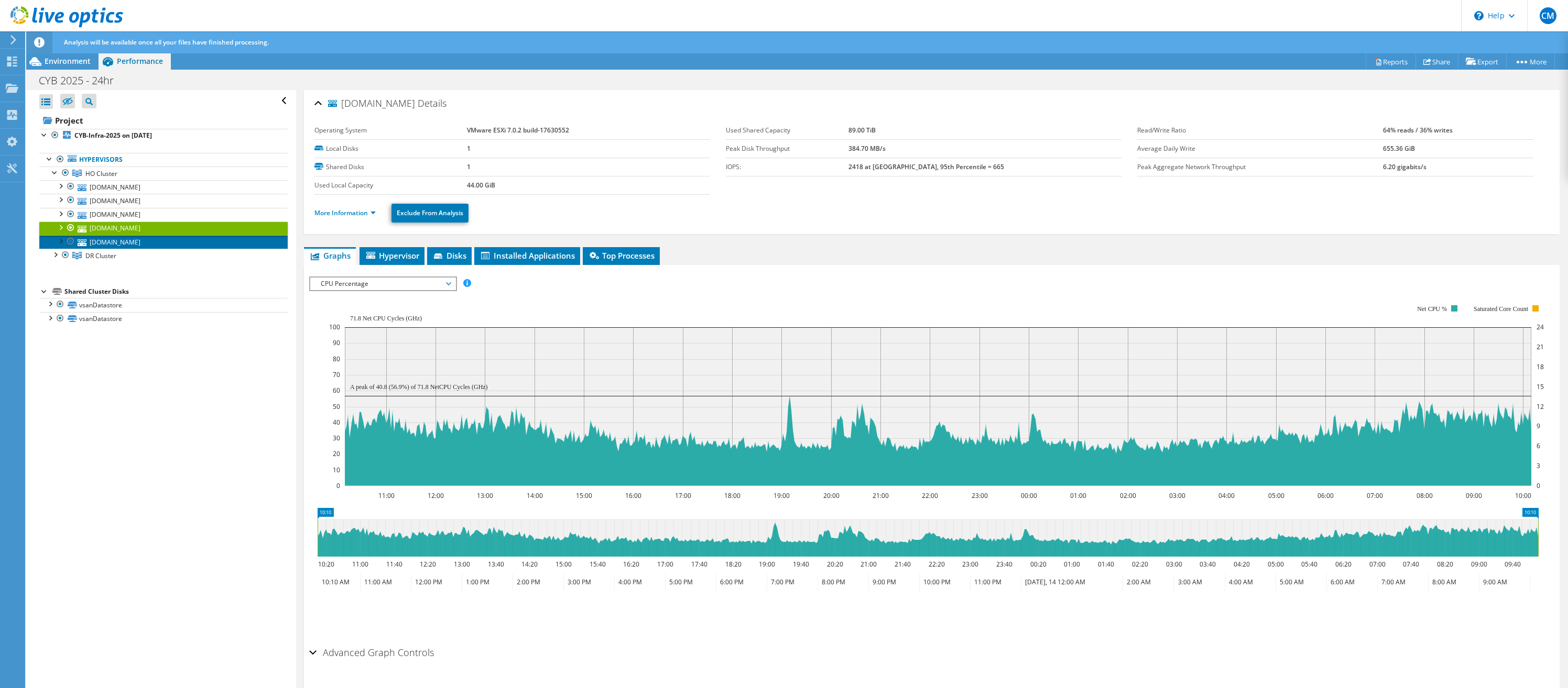
click at [100, 239] on link "[DOMAIN_NAME]" at bounding box center [164, 242] width 248 height 13
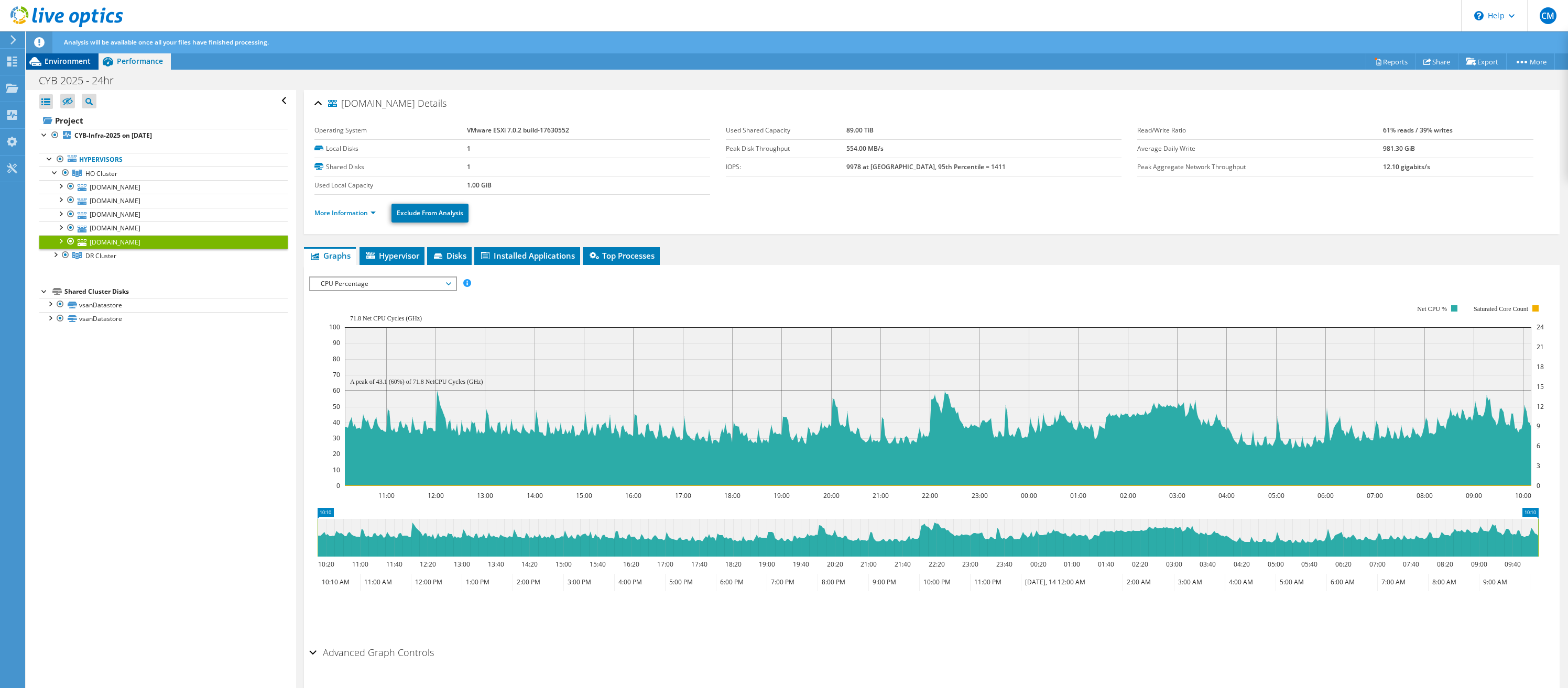
click at [54, 64] on span "Environment" at bounding box center [68, 61] width 46 height 10
